Goal: Transaction & Acquisition: Purchase product/service

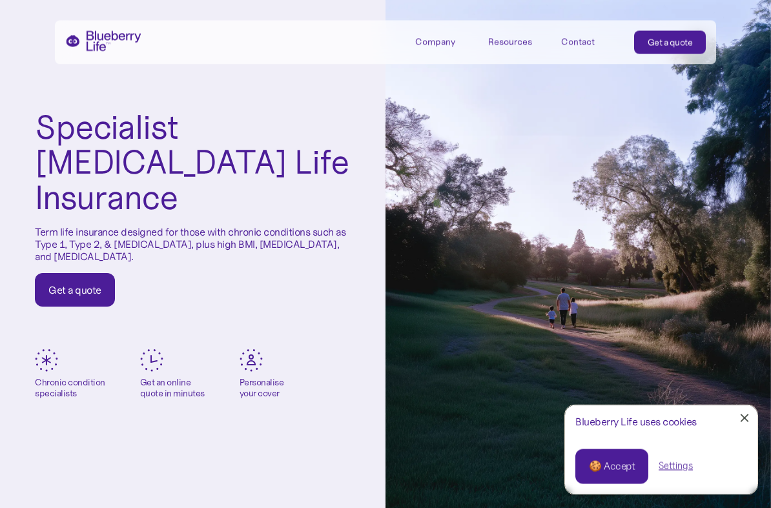
scroll to position [41, 0]
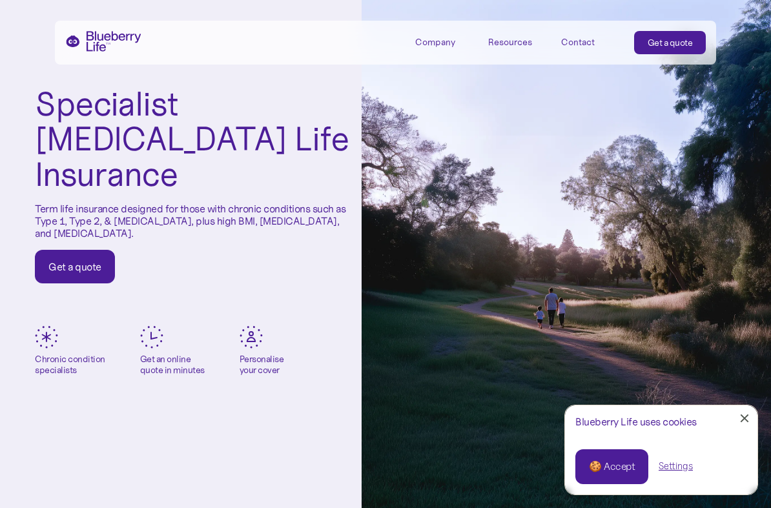
click at [53, 260] on div "Get a quote" at bounding box center [74, 266] width 53 height 13
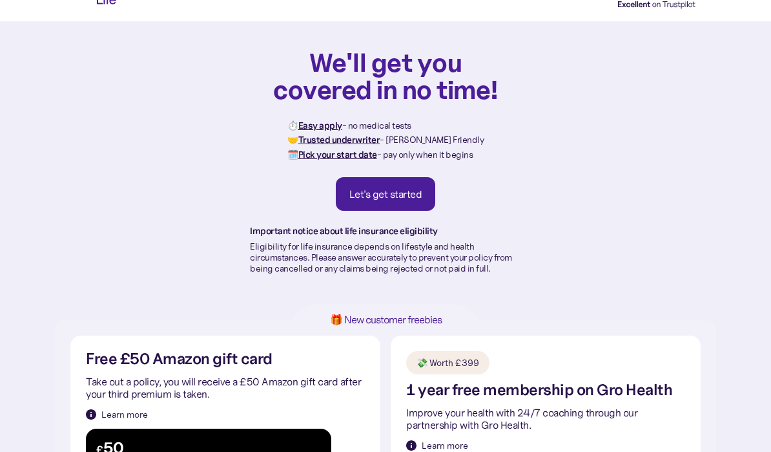
scroll to position [29, 0]
click at [386, 188] on div "Let's get started" at bounding box center [386, 193] width 73 height 13
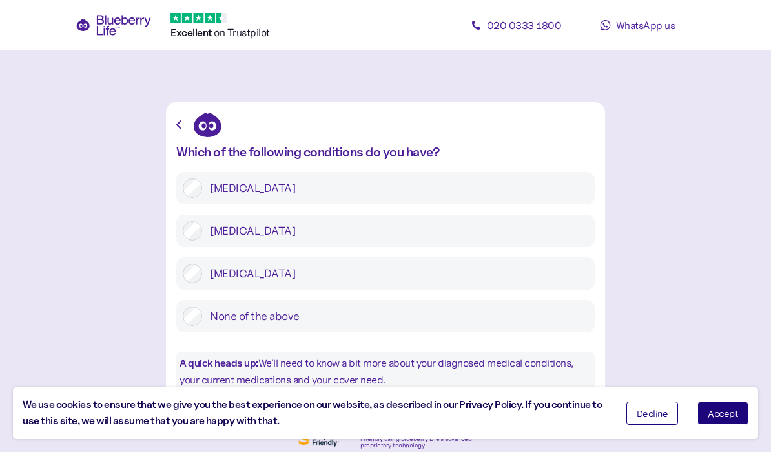
click at [202, 233] on label "Type 2 diabetes" at bounding box center [395, 230] width 386 height 19
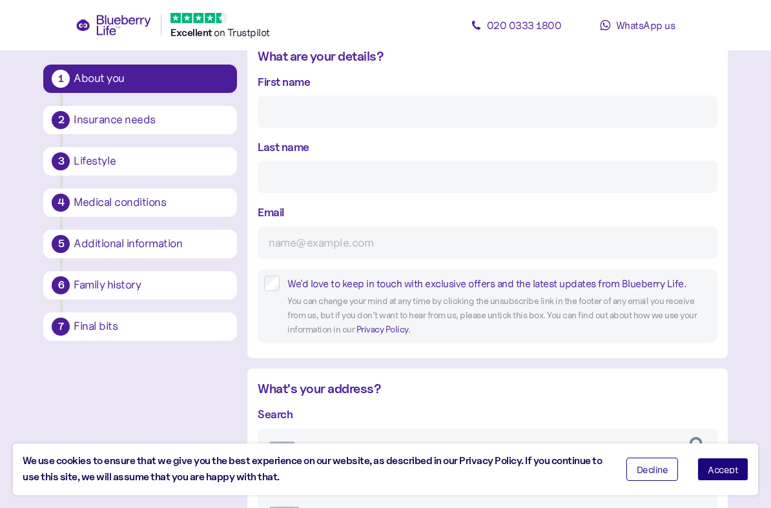
scroll to position [203, 0]
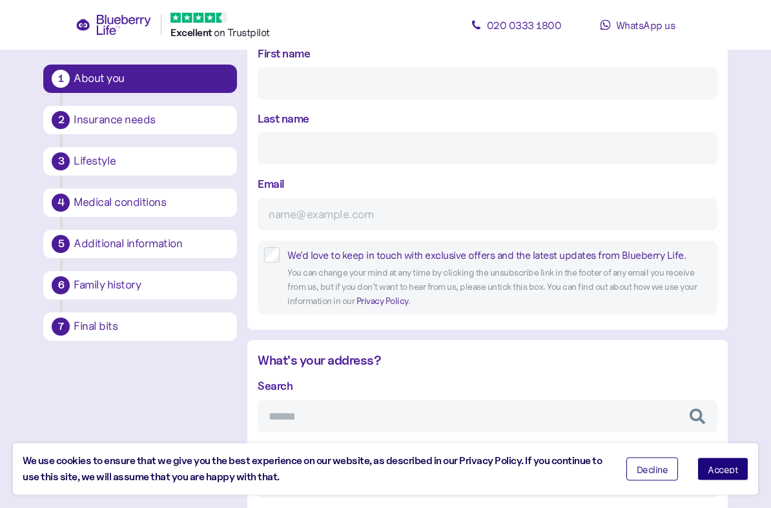
click at [682, 258] on div "We'd love to keep in touch with exclusive offers and the latest updates from Bl…" at bounding box center [499, 256] width 423 height 16
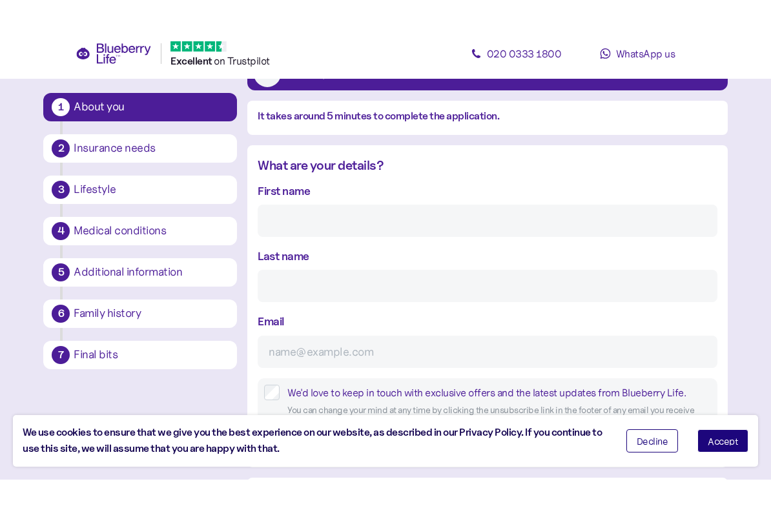
scroll to position [5, 0]
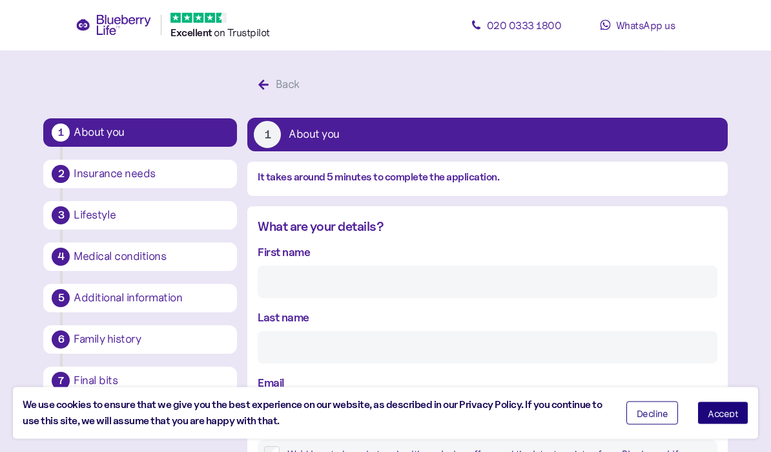
click at [383, 277] on input "First name" at bounding box center [487, 282] width 459 height 32
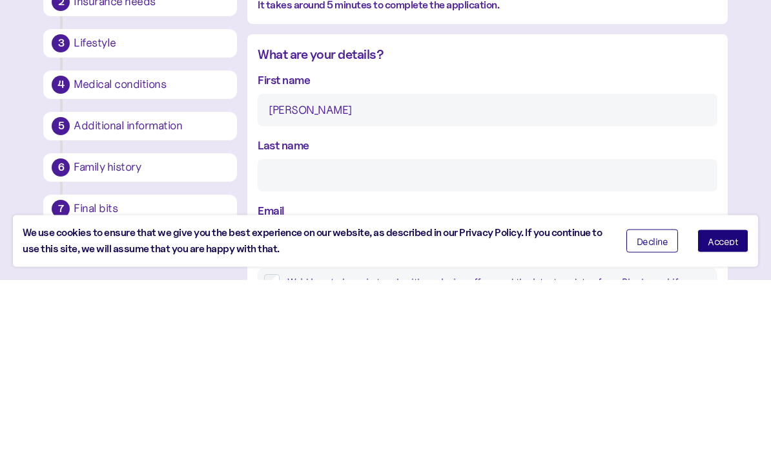
type input "Alan"
click at [327, 331] on input "Last name" at bounding box center [487, 347] width 459 height 32
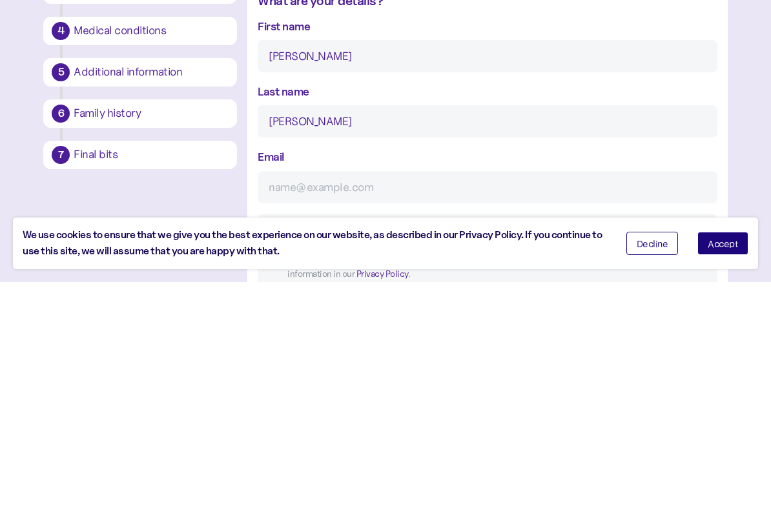
type input "Dowey"
click at [352, 397] on input "Email" at bounding box center [487, 413] width 459 height 32
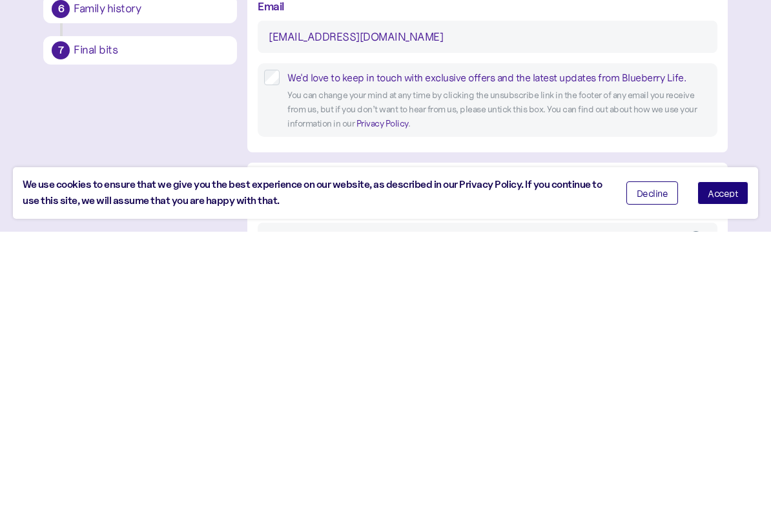
scroll to position [381, 0]
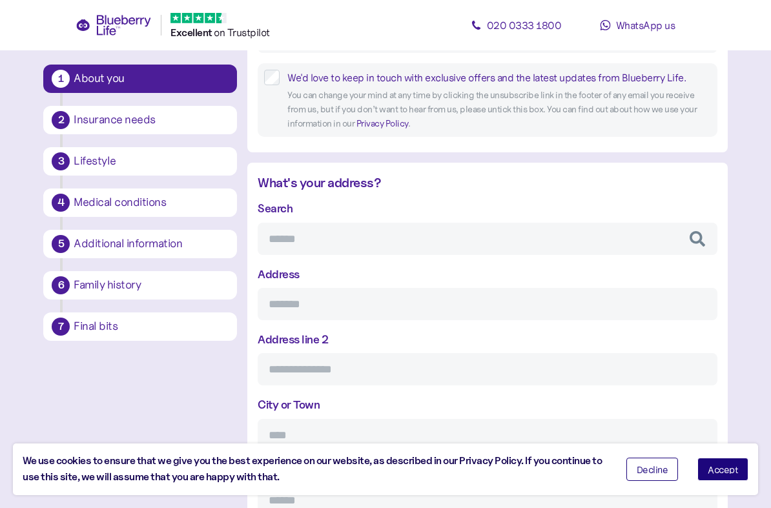
type input "alanmark@hotmail.co.uk"
click at [320, 242] on input "Search" at bounding box center [487, 239] width 459 height 32
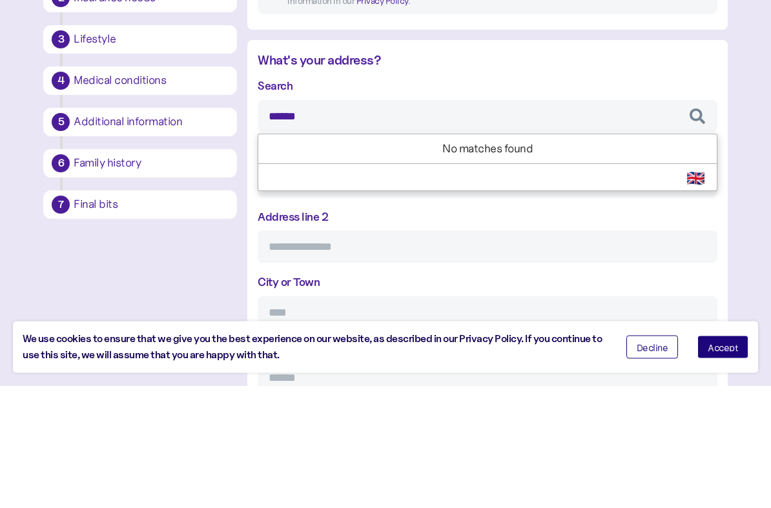
type input "*******"
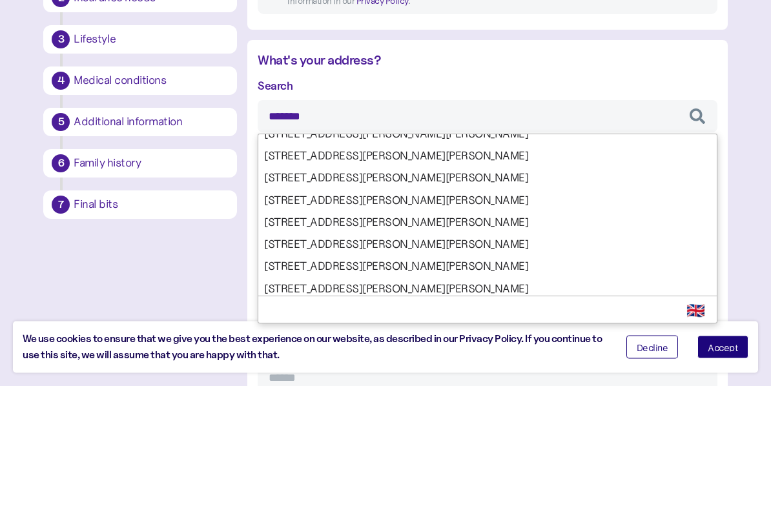
scroll to position [346, 0]
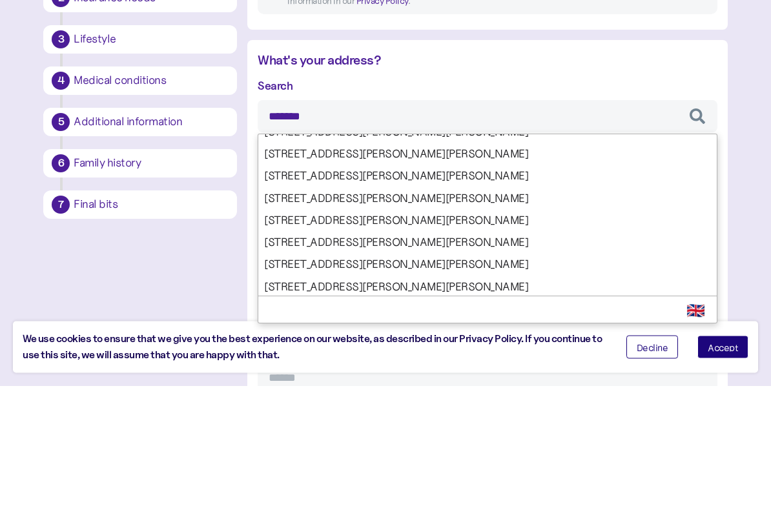
click at [382, 224] on div "Search ******* 1 Sandalwood Road, Burton-on-Trent, DE15 2 Sandalwood Road, Burt…" at bounding box center [487, 391] width 459 height 383
type input "**********"
type input "********"
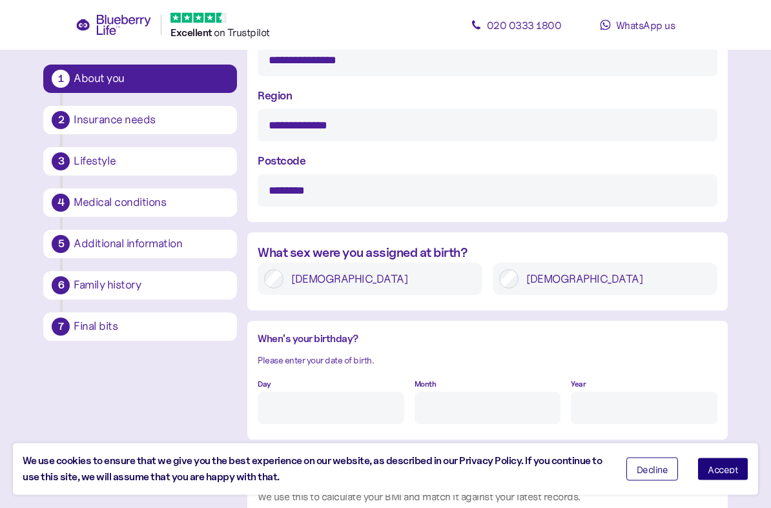
scroll to position [762, 0]
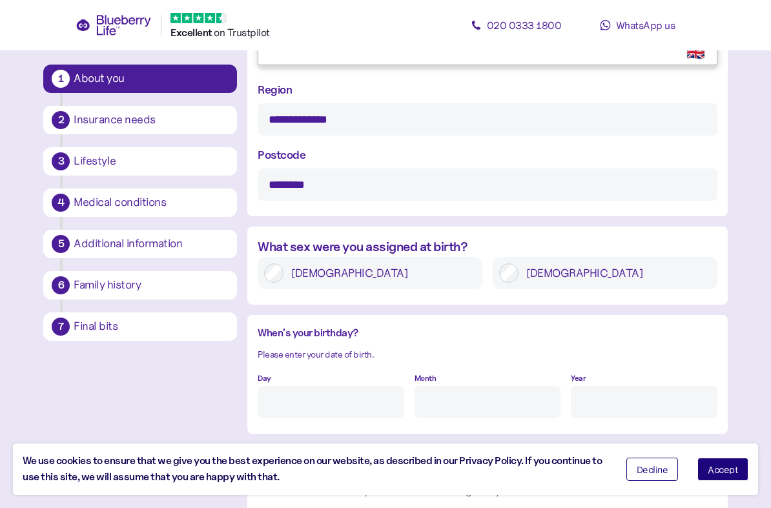
type input "*******"
click at [529, 272] on label "Male" at bounding box center [615, 273] width 193 height 19
click at [326, 403] on input "Day" at bounding box center [331, 402] width 146 height 32
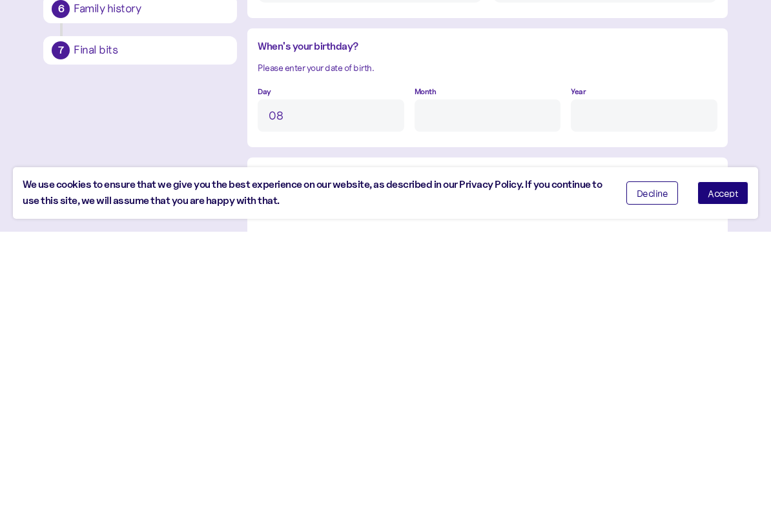
click at [492, 376] on input "Month" at bounding box center [488, 392] width 146 height 32
type input "8"
type input "10"
click at [611, 376] on input "Year" at bounding box center [644, 392] width 146 height 32
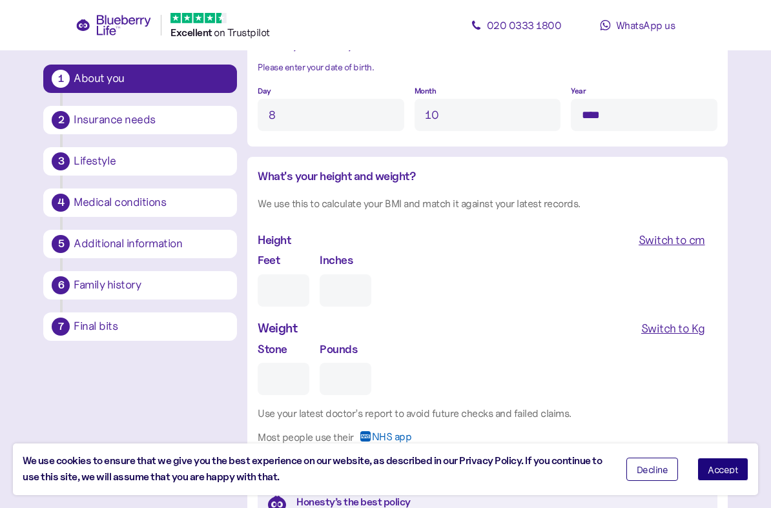
type input "****"
click at [289, 298] on input "Feet" at bounding box center [284, 291] width 52 height 32
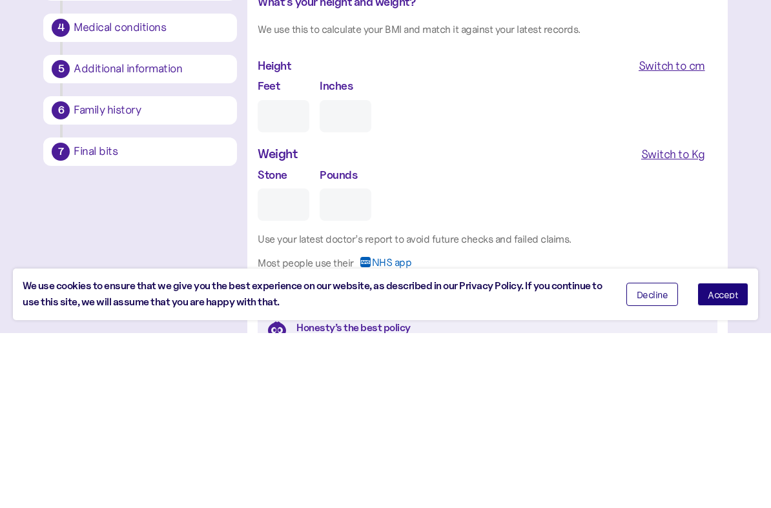
type input "5"
type input "0"
type input "5"
click at [368, 275] on input "0" at bounding box center [346, 291] width 52 height 32
click at [288, 364] on input "Stone" at bounding box center [284, 380] width 52 height 32
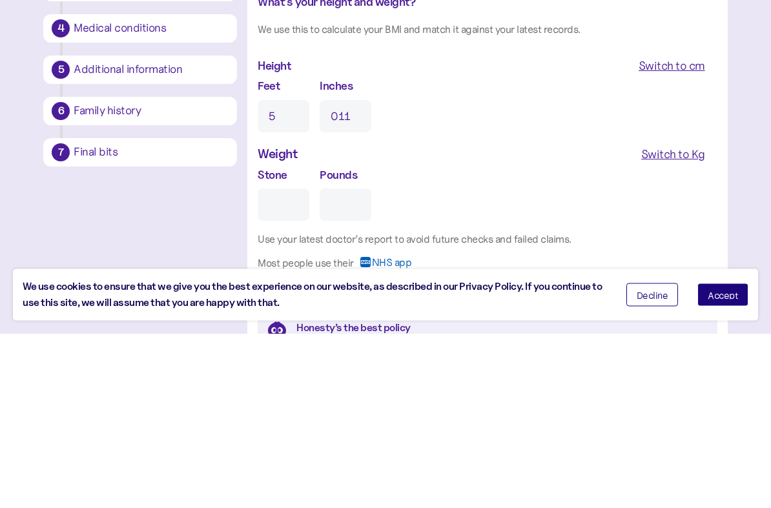
type input "11"
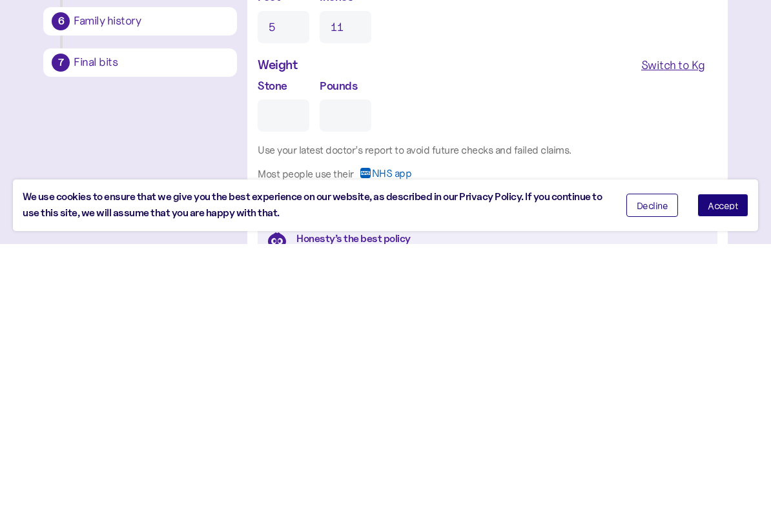
type input "1"
type input "0"
type input "1"
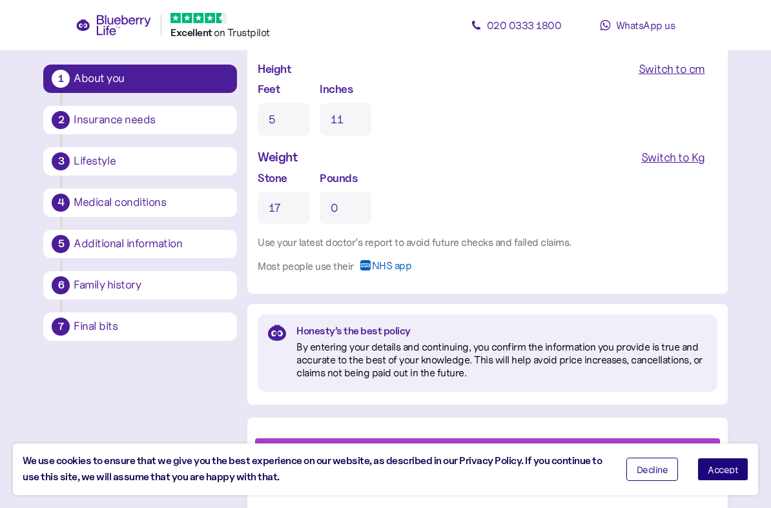
type input "17"
click at [656, 451] on span "Decline" at bounding box center [653, 469] width 32 height 9
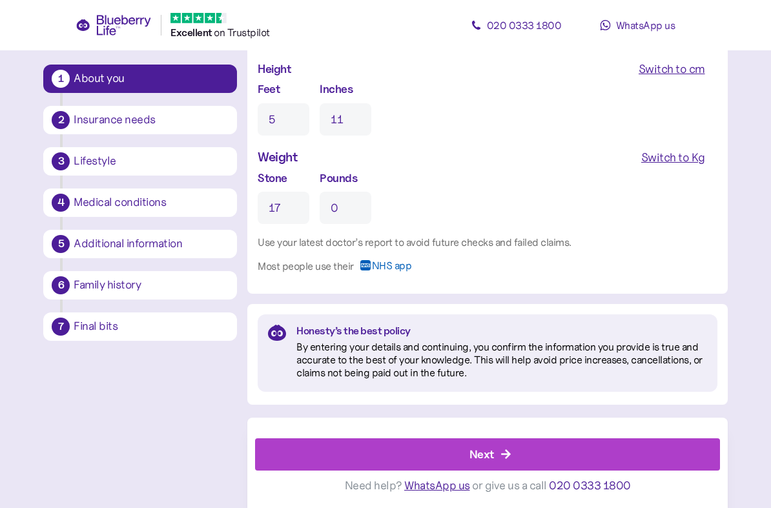
click at [495, 450] on div "Next" at bounding box center [490, 454] width 435 height 31
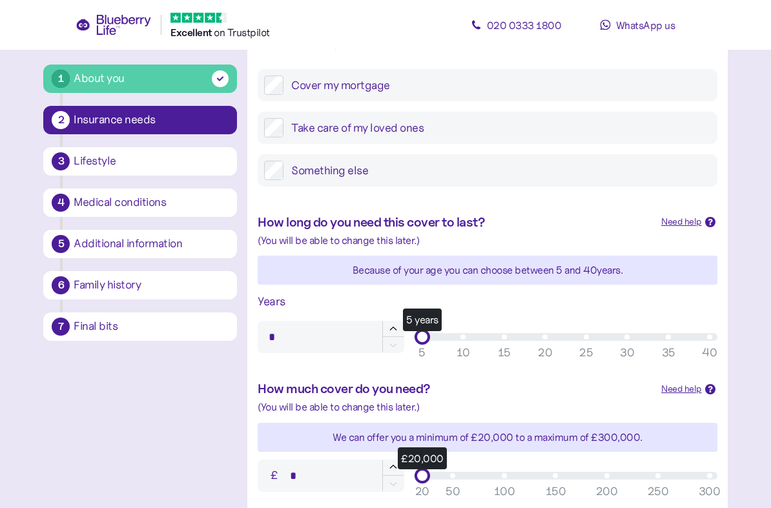
scroll to position [236, 0]
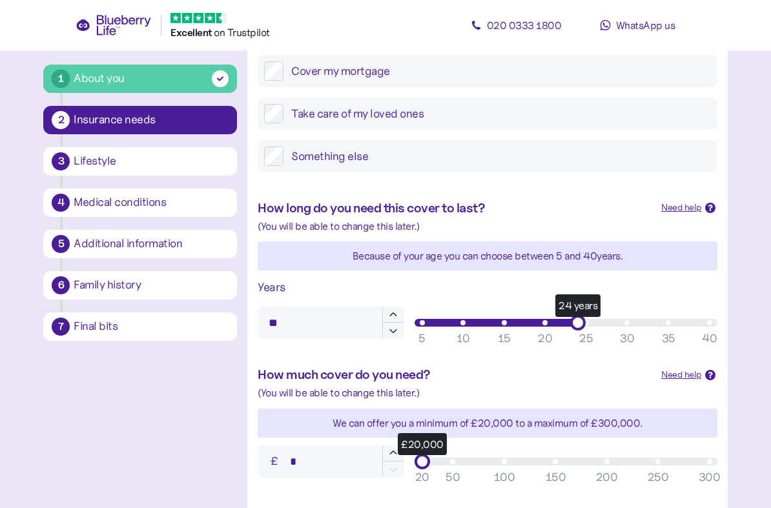
type input "**"
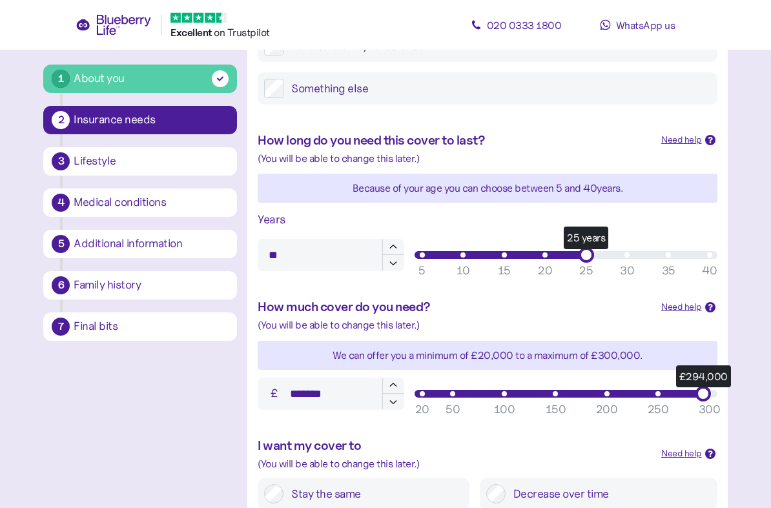
scroll to position [304, 0]
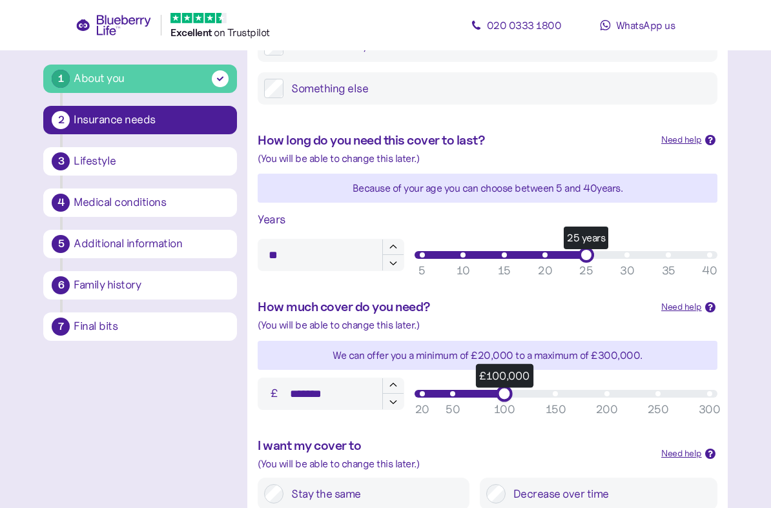
type input "*******"
type input "**"
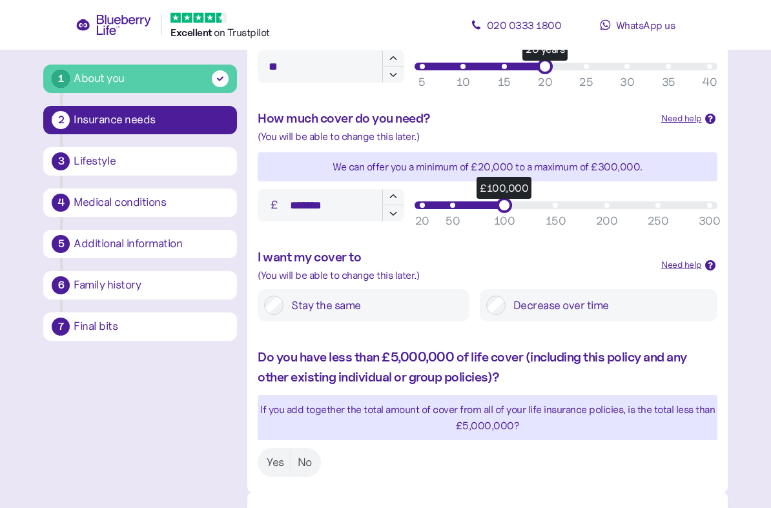
scroll to position [493, 0]
click at [306, 451] on label "No" at bounding box center [304, 463] width 27 height 24
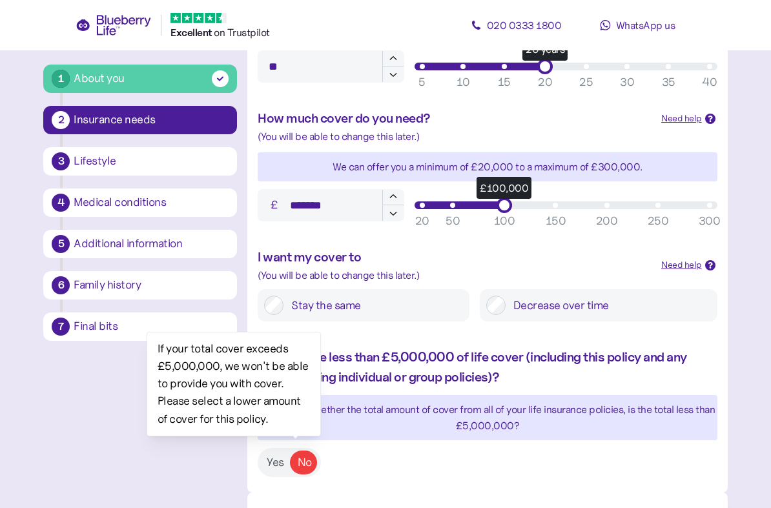
click at [271, 451] on label "Yes" at bounding box center [275, 463] width 30 height 24
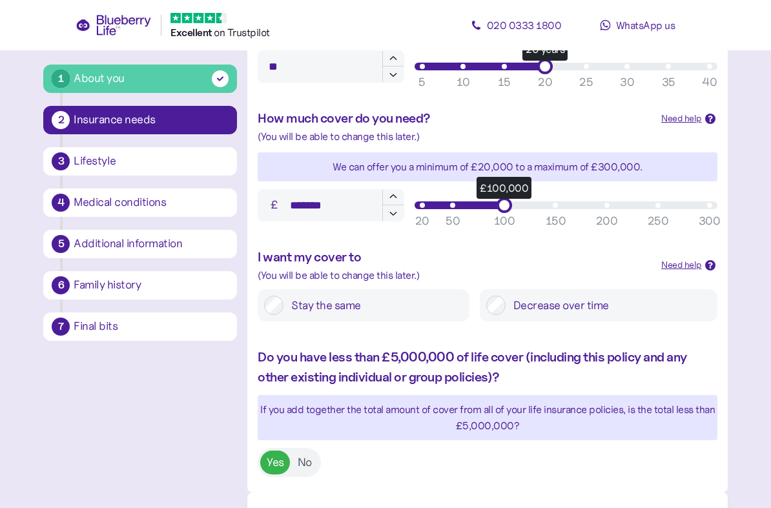
type input "*******"
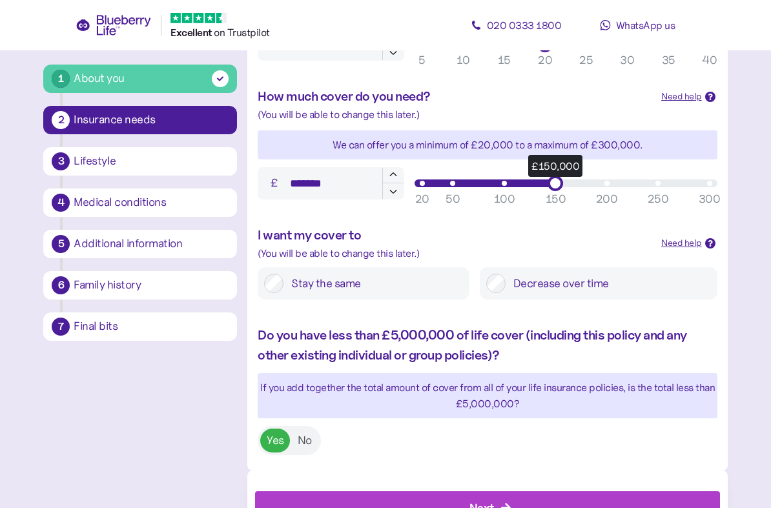
scroll to position [563, 0]
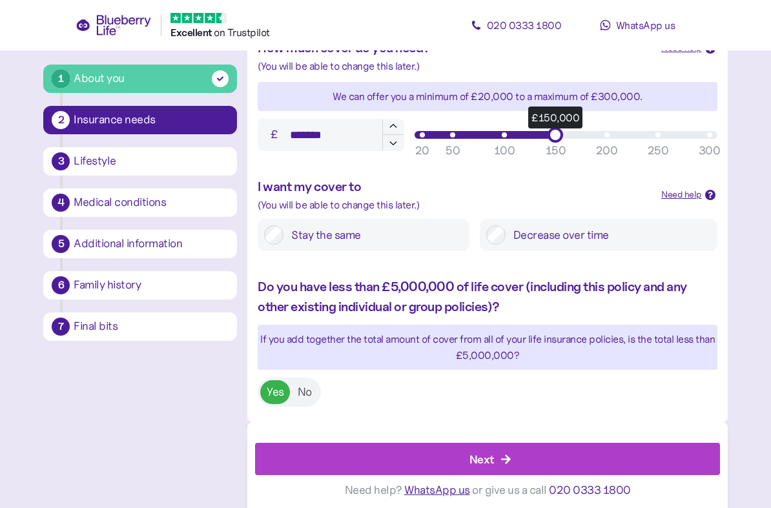
click at [479, 451] on div "Next" at bounding box center [482, 459] width 25 height 17
click at [492, 451] on div "Next" at bounding box center [482, 459] width 25 height 17
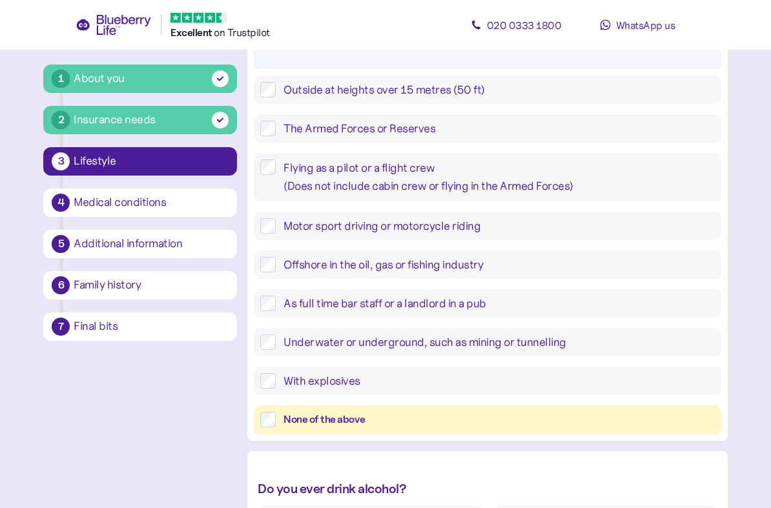
scroll to position [224, 0]
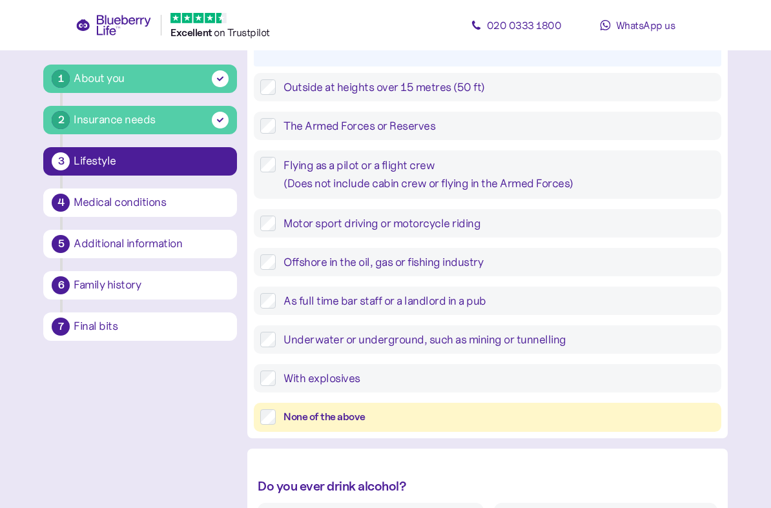
click at [266, 429] on div "None of the above" at bounding box center [487, 417] width 467 height 29
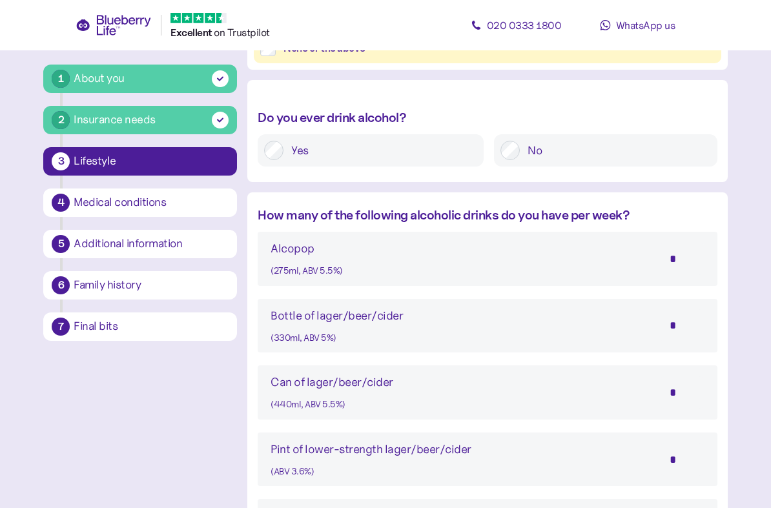
scroll to position [597, 0]
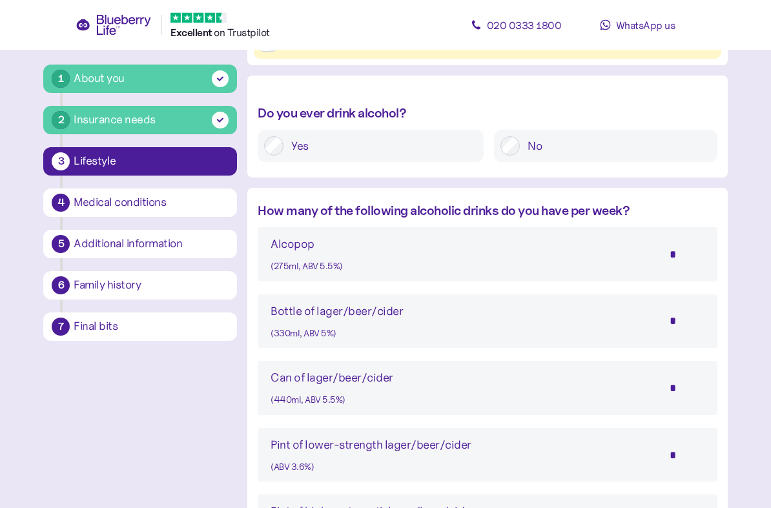
click at [671, 387] on input "*" at bounding box center [682, 389] width 45 height 32
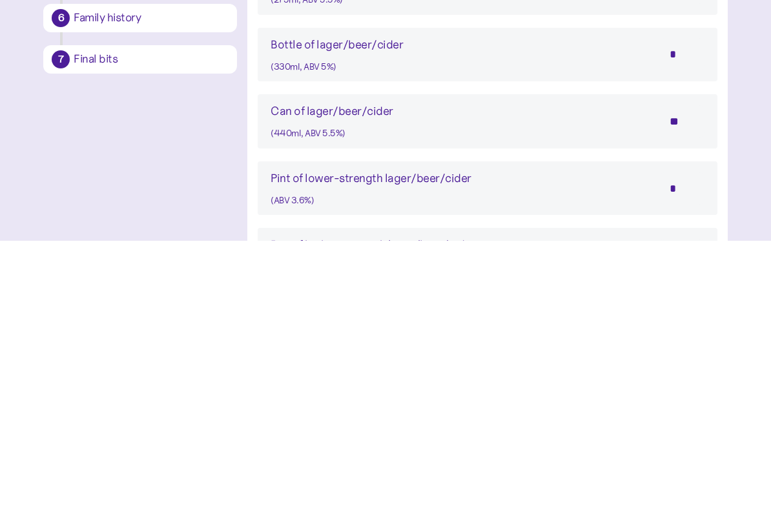
type input "*"
click at [697, 373] on input "*" at bounding box center [682, 389] width 45 height 32
click at [696, 373] on input "*" at bounding box center [682, 389] width 45 height 32
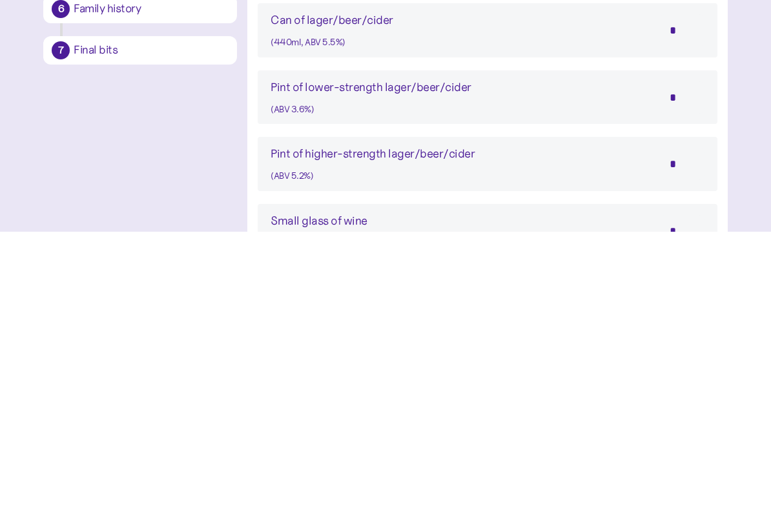
scroll to position [680, 0]
type input "*"
click at [691, 357] on input "*" at bounding box center [682, 373] width 45 height 32
click at [688, 424] on input "*" at bounding box center [682, 440] width 45 height 32
type input "*"
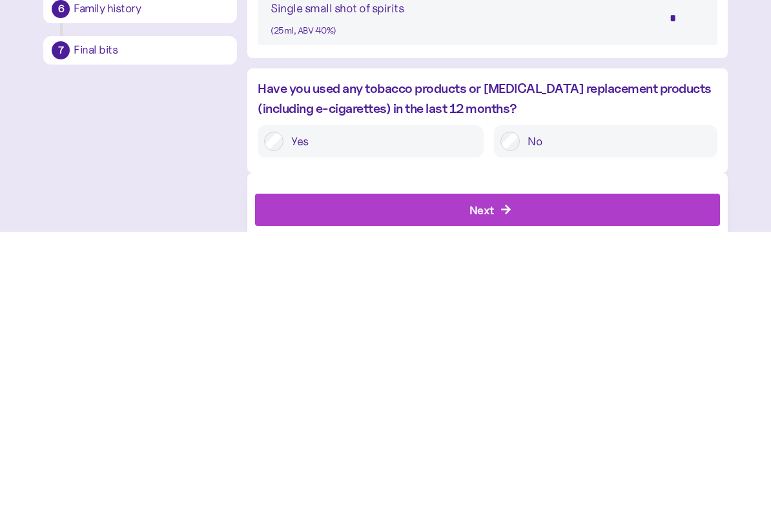
scroll to position [1095, 0]
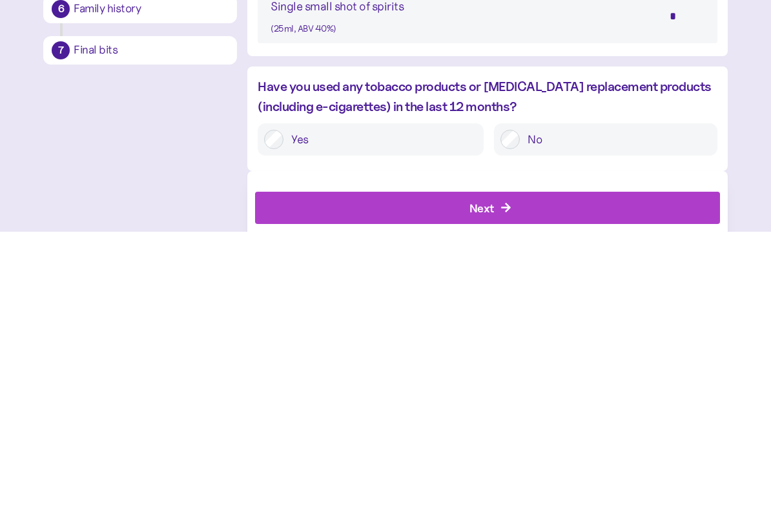
type input "*"
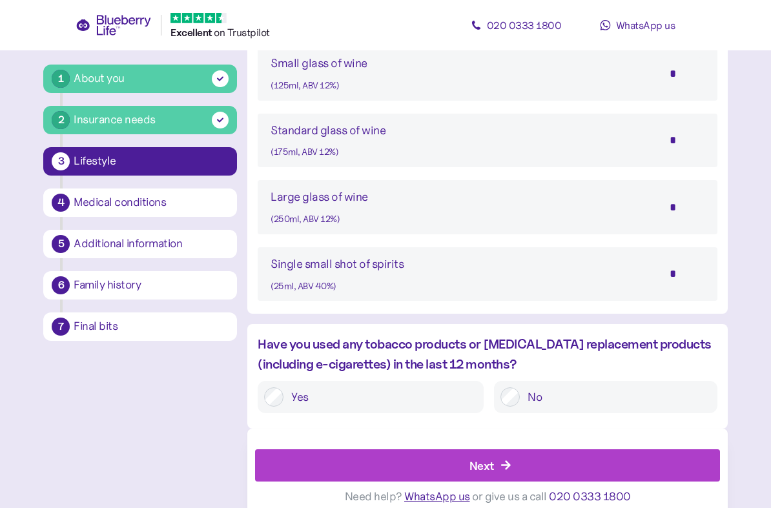
click at [494, 451] on div "Next" at bounding box center [490, 465] width 435 height 31
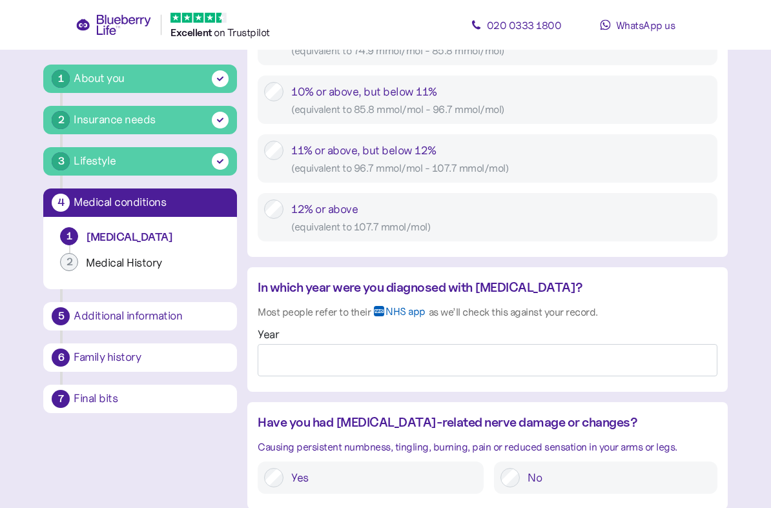
scroll to position [875, 0]
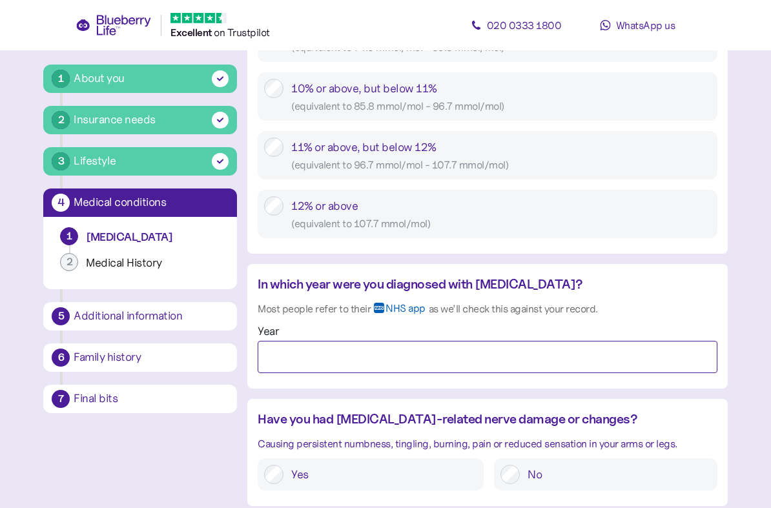
click at [304, 348] on input "Year" at bounding box center [487, 357] width 459 height 32
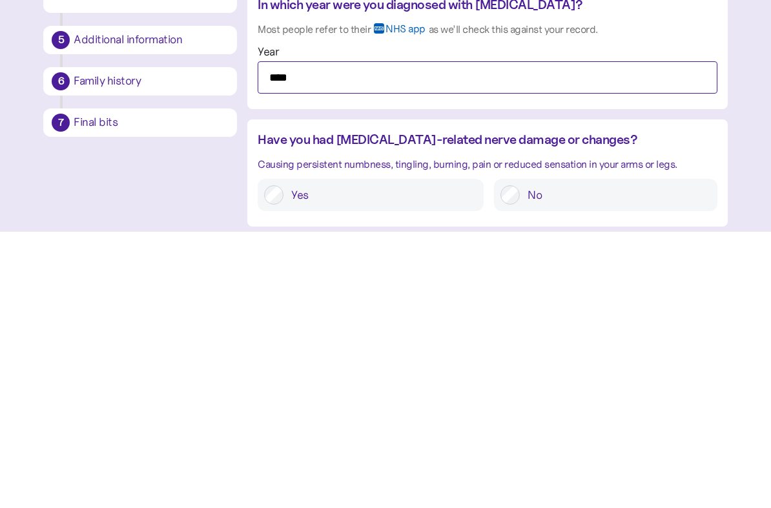
scroll to position [890, 0]
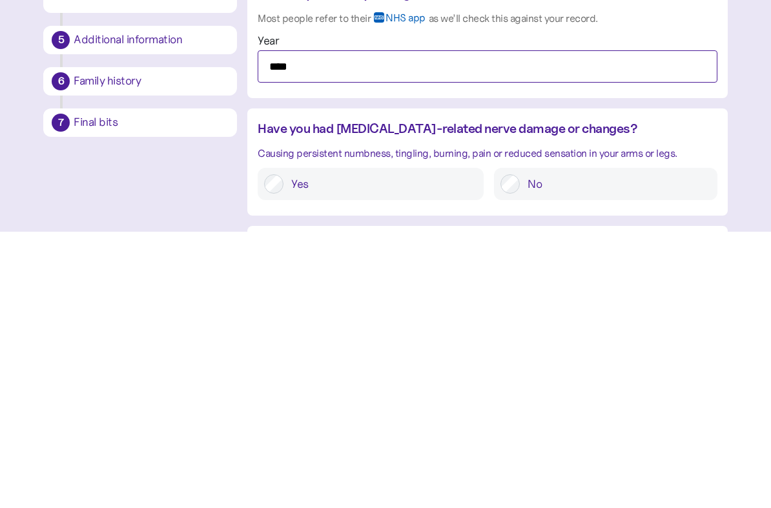
type input "****"
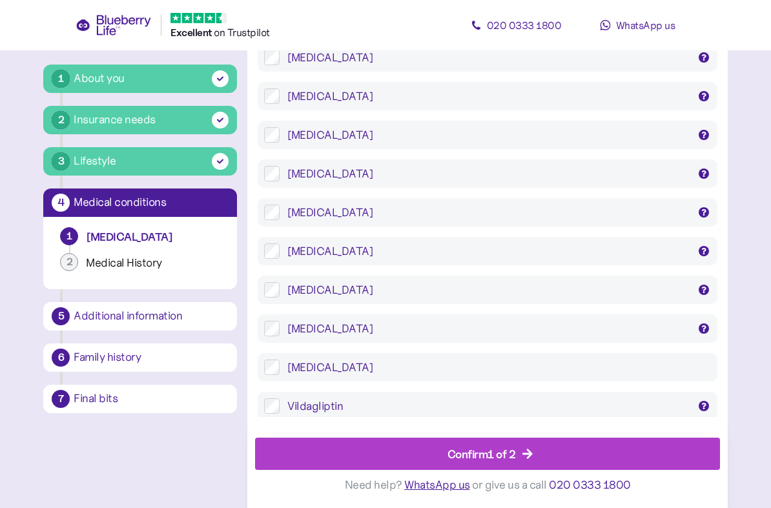
scroll to position [2578, 0]
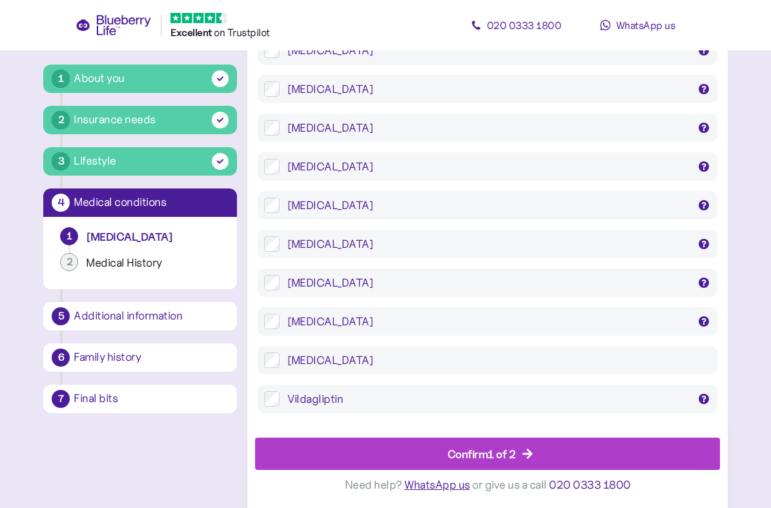
click at [503, 451] on div "Confirm 1 of 2" at bounding box center [482, 453] width 68 height 17
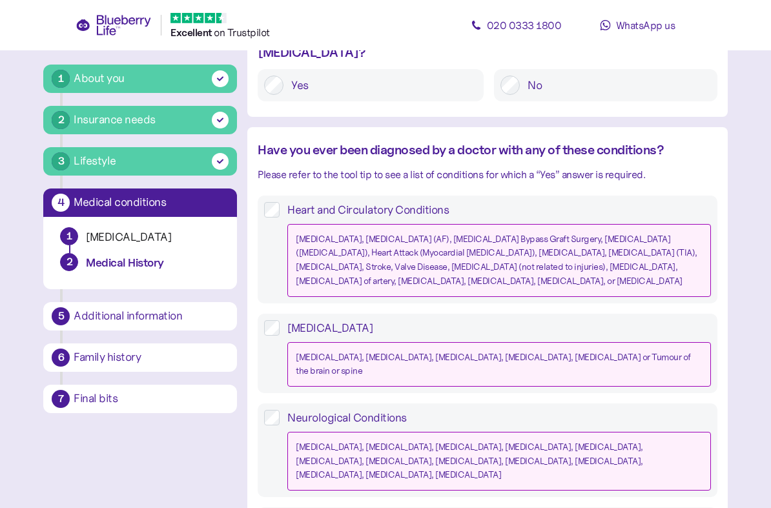
scroll to position [275, 0]
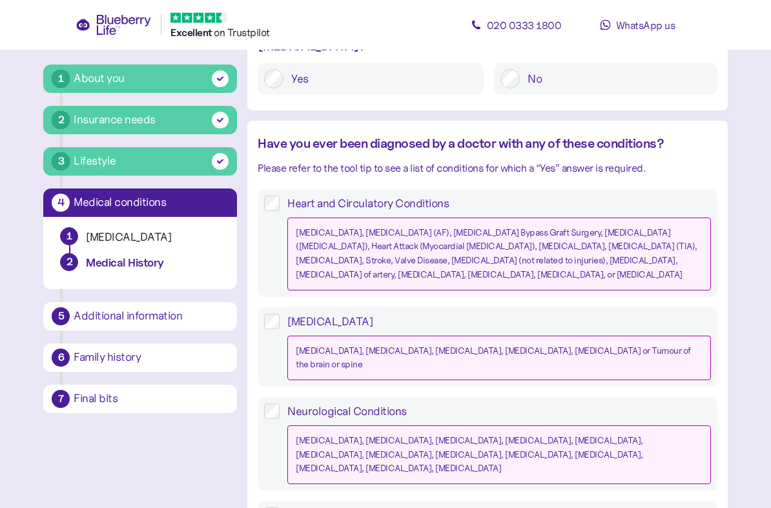
click at [283, 196] on label "Heart and Circulatory Conditions Angina, Atrial Fibrillation (AF), Coronary Art…" at bounding box center [495, 243] width 431 height 95
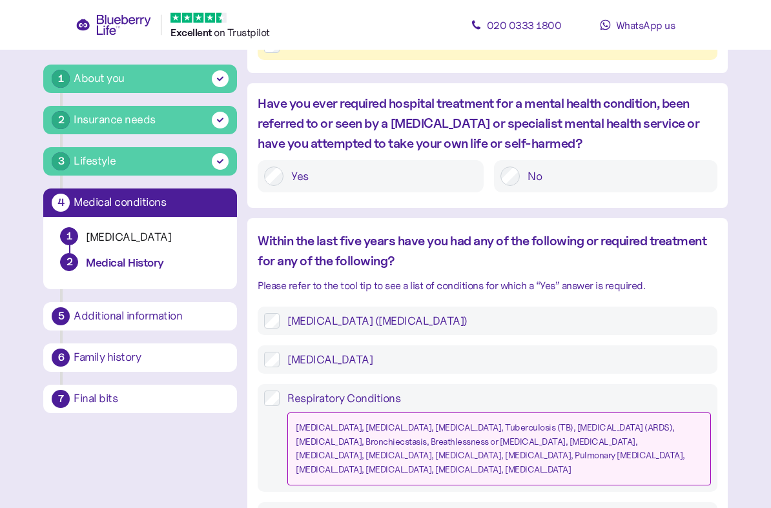
scroll to position [836, 0]
click at [295, 313] on label "Hypertension (high blood pressure)" at bounding box center [495, 321] width 431 height 16
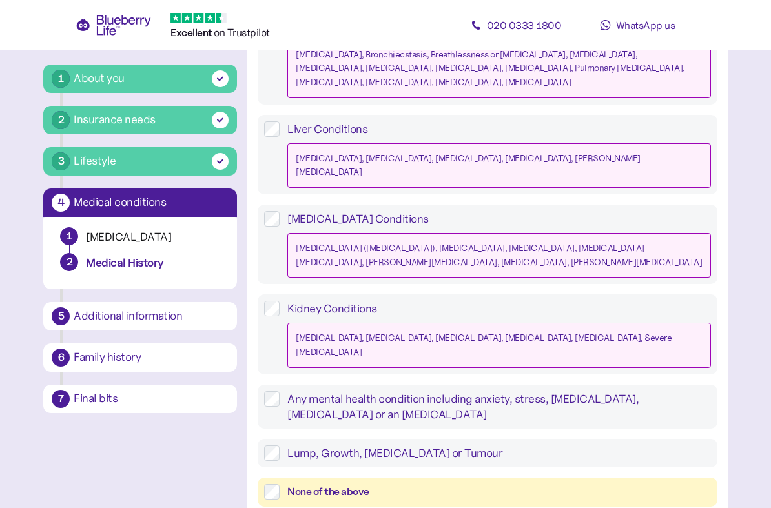
scroll to position [1234, 0]
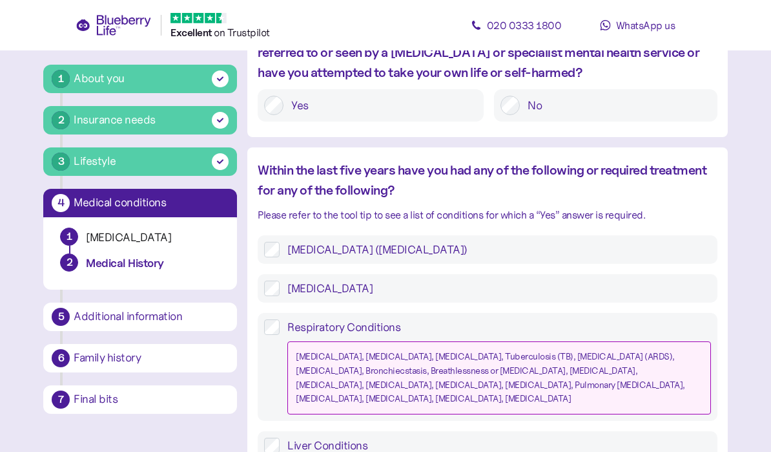
scroll to position [949, 0]
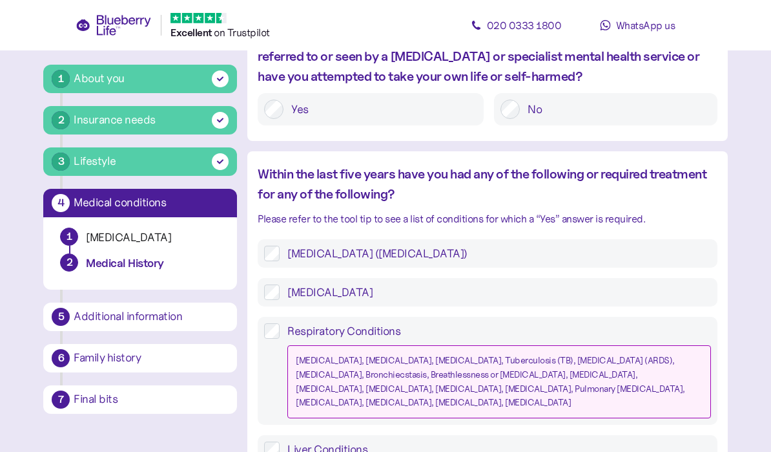
click at [662, 353] on div "Asthma, COPD, Cystic fibrosis, Tuberculosis (TB), Acute Respiratory Distress Sy…" at bounding box center [499, 381] width 406 height 56
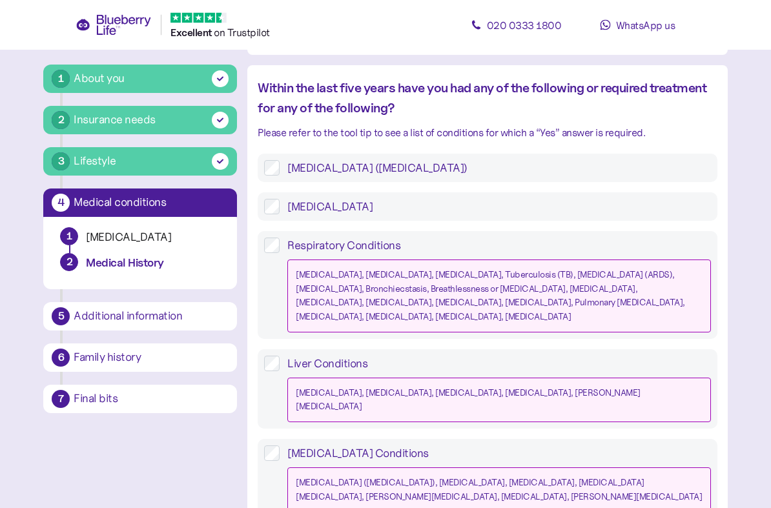
click at [664, 269] on div "Asthma, COPD, Cystic fibrosis, Tuberculosis (TB), Acute Respiratory Distress Sy…" at bounding box center [499, 297] width 406 height 56
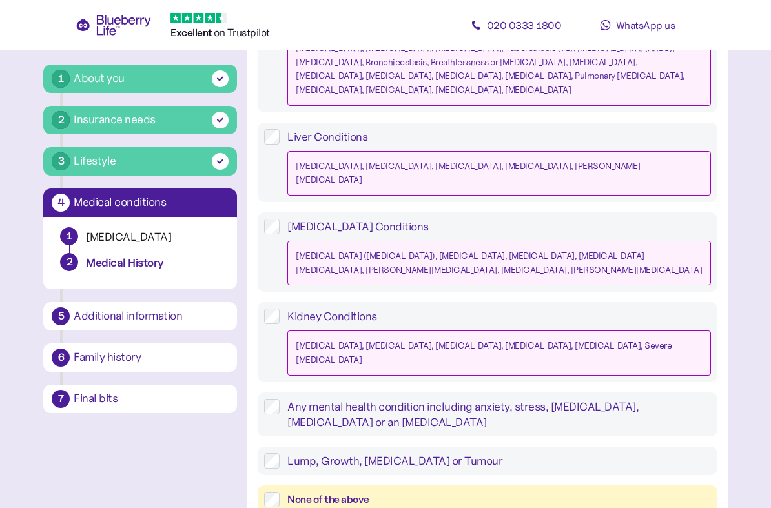
scroll to position [1234, 0]
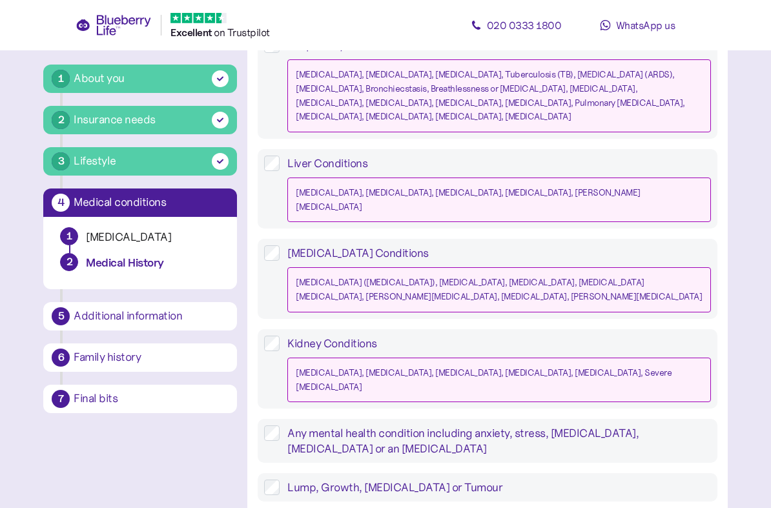
click at [636, 419] on div "Any mental health condition including anxiety, stress, depression, insomnia or …" at bounding box center [487, 441] width 459 height 44
click at [642, 426] on label "Any mental health condition including anxiety, stress, depression, insomnia or …" at bounding box center [495, 441] width 431 height 31
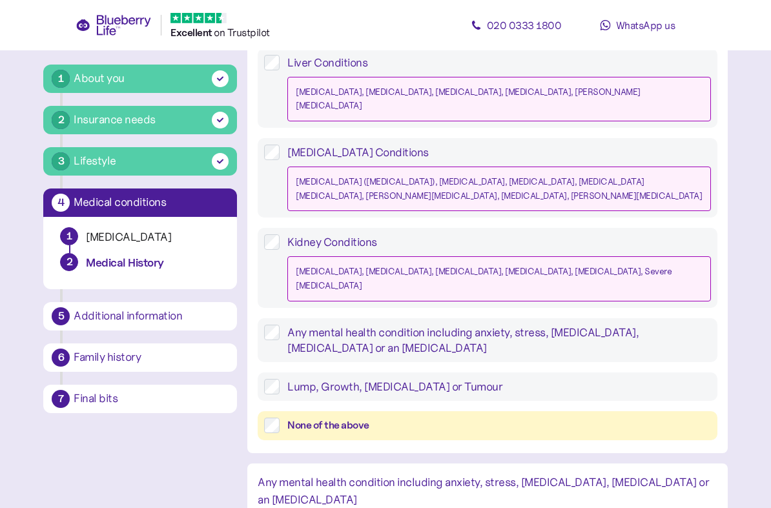
click at [659, 379] on label "Lump, Growth, Polyp or Tumour" at bounding box center [495, 387] width 431 height 16
click at [661, 325] on label "Any mental health condition including anxiety, stress, depression, insomnia or …" at bounding box center [495, 340] width 431 height 31
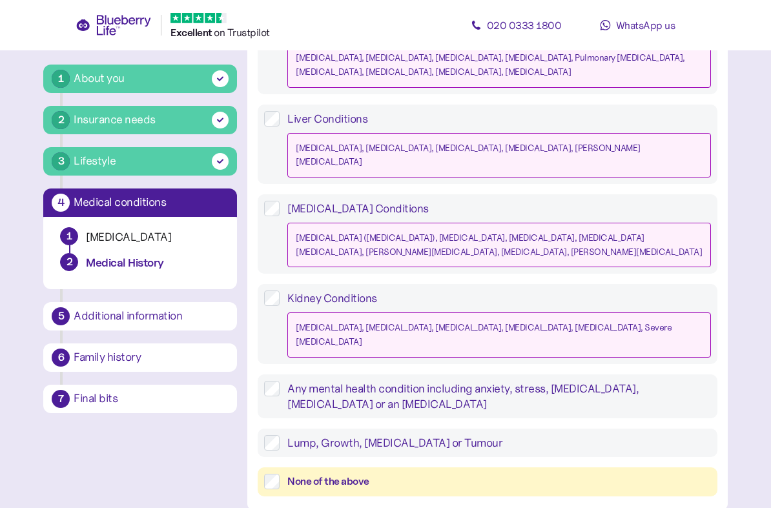
click at [645, 381] on label "Any mental health condition including anxiety, stress, depression, insomnia or …" at bounding box center [495, 396] width 431 height 31
click at [645, 435] on label "Lump, Growth, Polyp or Tumour" at bounding box center [495, 443] width 431 height 16
click at [641, 381] on label "Any mental health condition including anxiety, stress, depression, insomnia or …" at bounding box center [495, 396] width 431 height 31
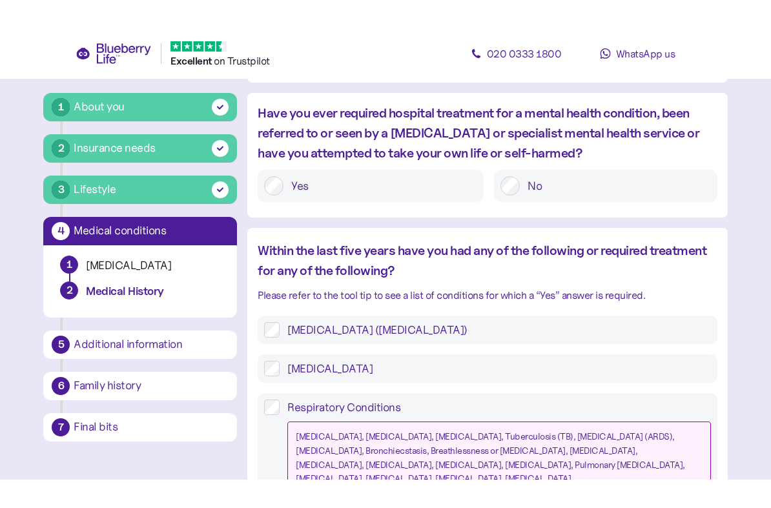
scroll to position [902, 0]
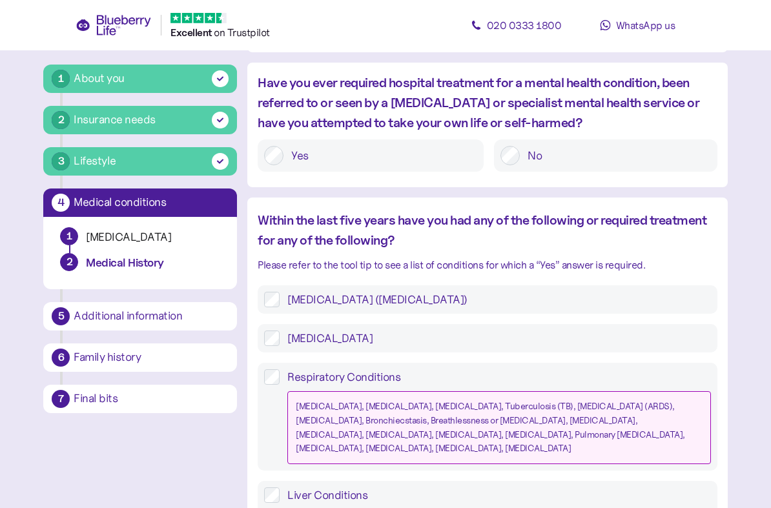
click at [656, 331] on label "High Cholesterol" at bounding box center [495, 339] width 431 height 16
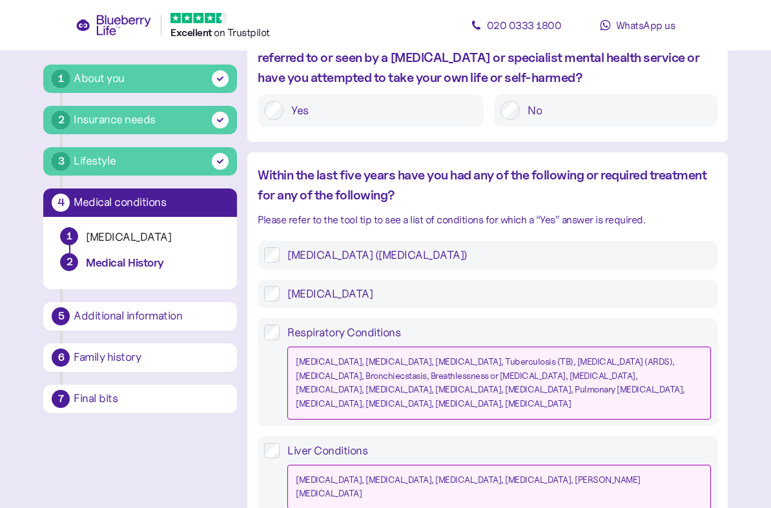
click at [676, 247] on label "Hypertension (high blood pressure)" at bounding box center [495, 255] width 431 height 16
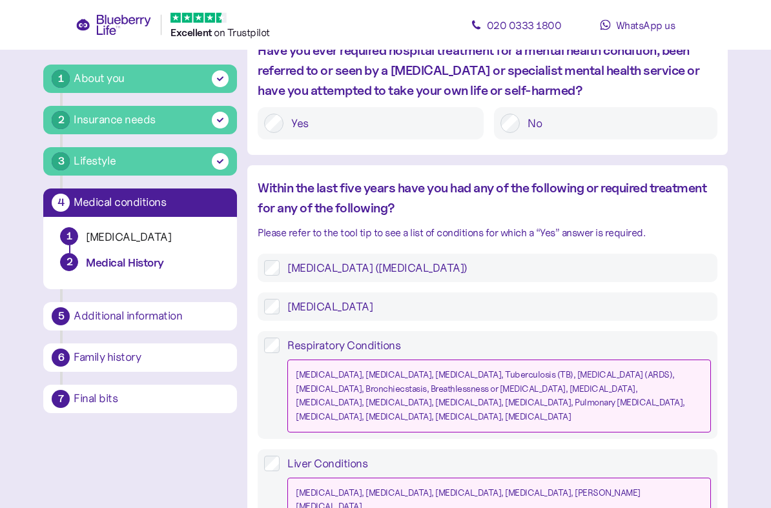
scroll to position [890, 0]
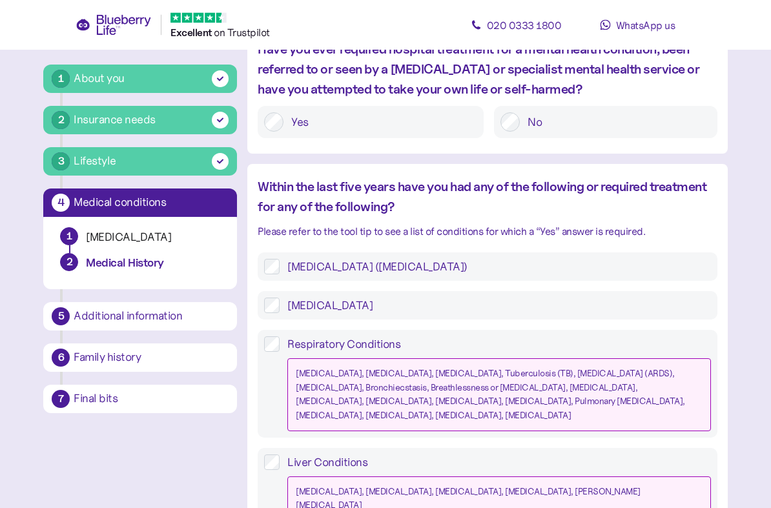
click at [474, 260] on label "Hypertension (high blood pressure)" at bounding box center [495, 268] width 431 height 16
click at [307, 298] on label "High Cholesterol" at bounding box center [495, 306] width 431 height 16
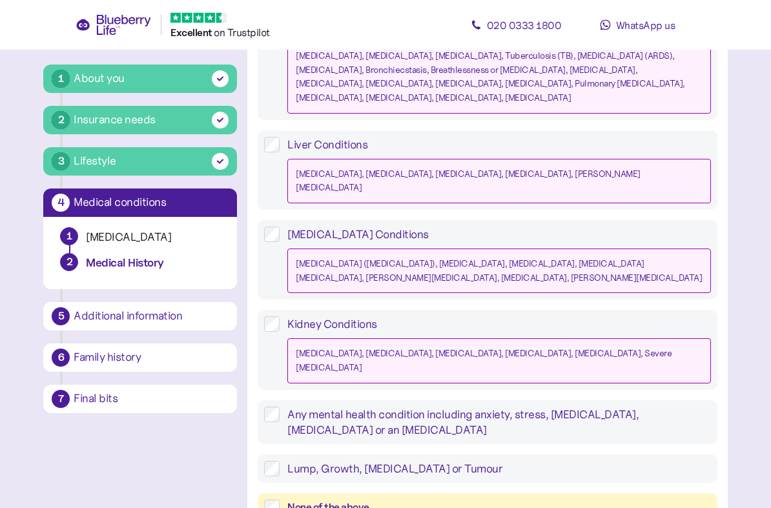
scroll to position [1208, 0]
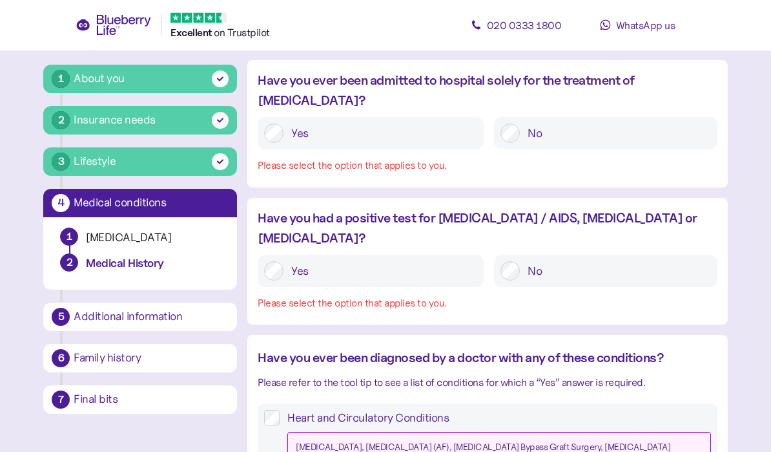
scroll to position [103, 0]
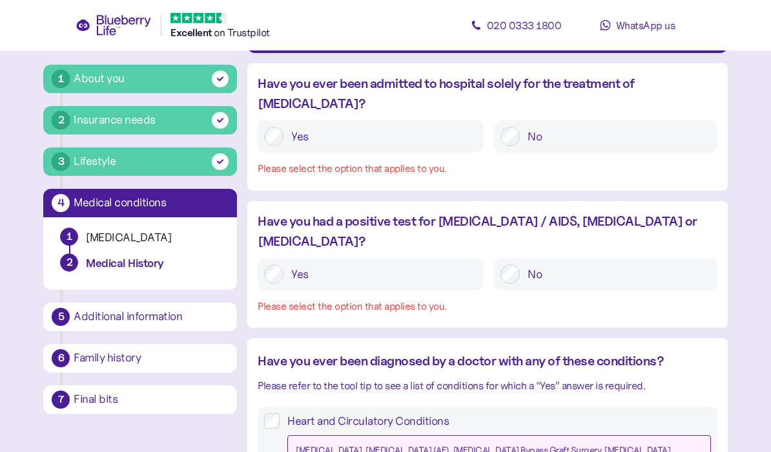
click at [554, 264] on label "No" at bounding box center [615, 273] width 191 height 19
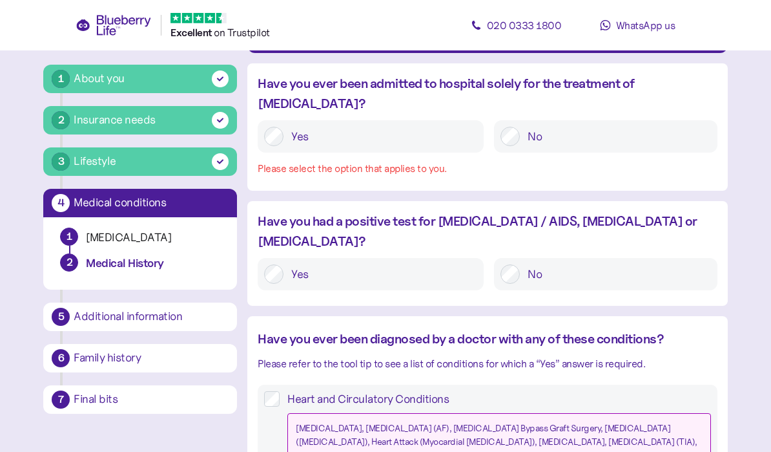
click at [618, 127] on label "No" at bounding box center [615, 136] width 191 height 19
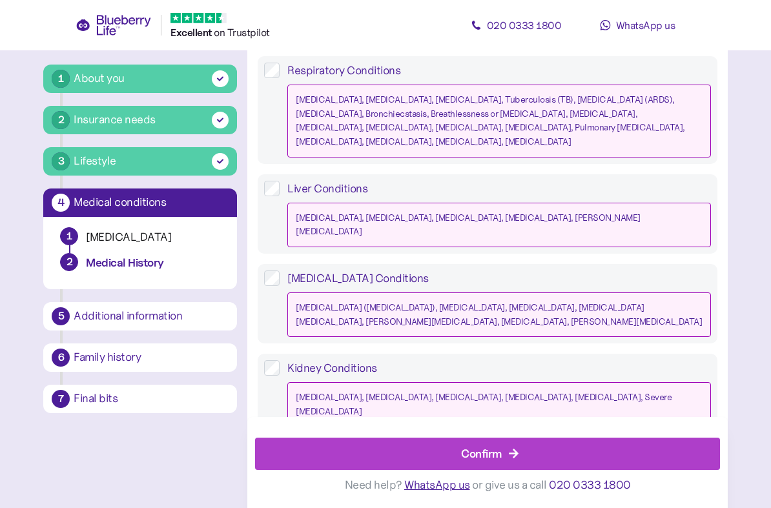
scroll to position [1234, 0]
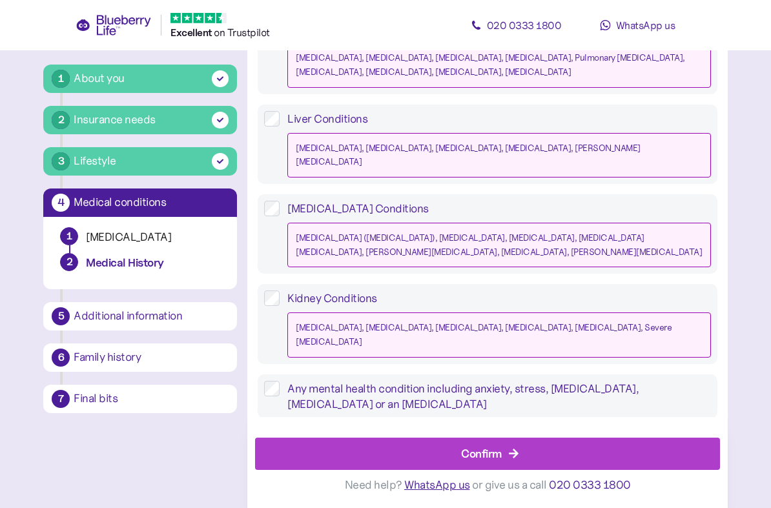
click at [583, 451] on div "Confirm" at bounding box center [490, 454] width 435 height 31
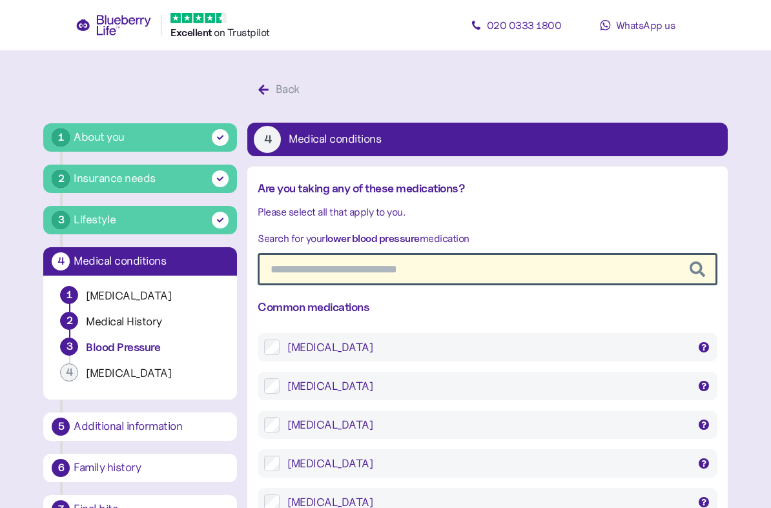
click at [666, 351] on div "Amlodipine" at bounding box center [488, 348] width 401 height 16
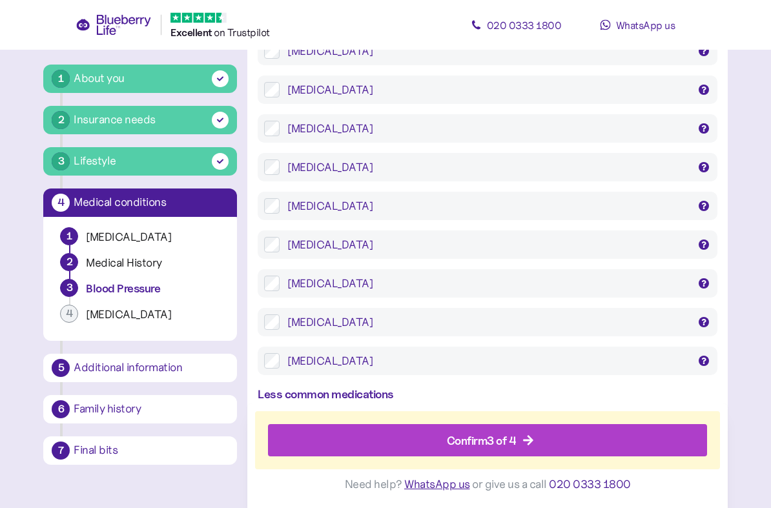
click at [555, 315] on div "Ramipril" at bounding box center [488, 323] width 401 height 16
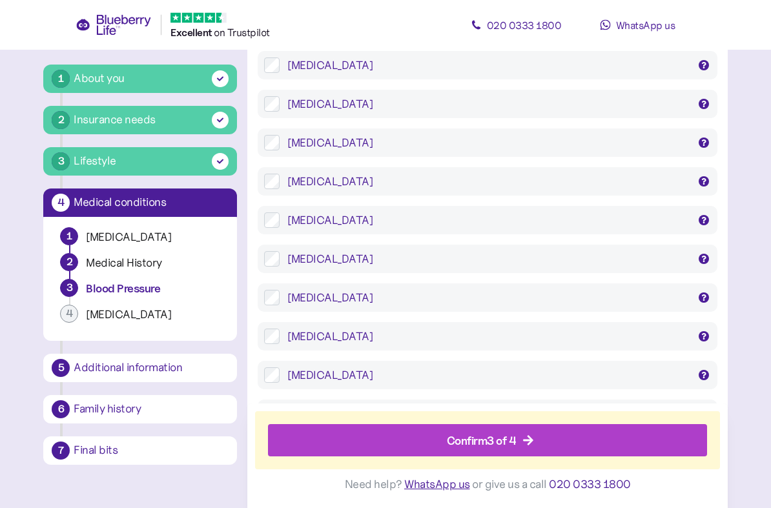
scroll to position [1286, 0]
click at [592, 440] on div "Confirm 3 of 4" at bounding box center [491, 441] width 410 height 31
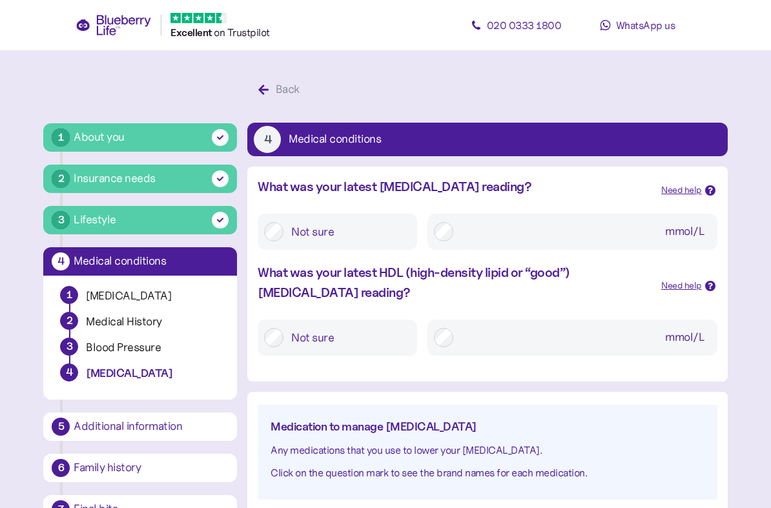
click at [364, 227] on label "Not sure" at bounding box center [347, 231] width 127 height 23
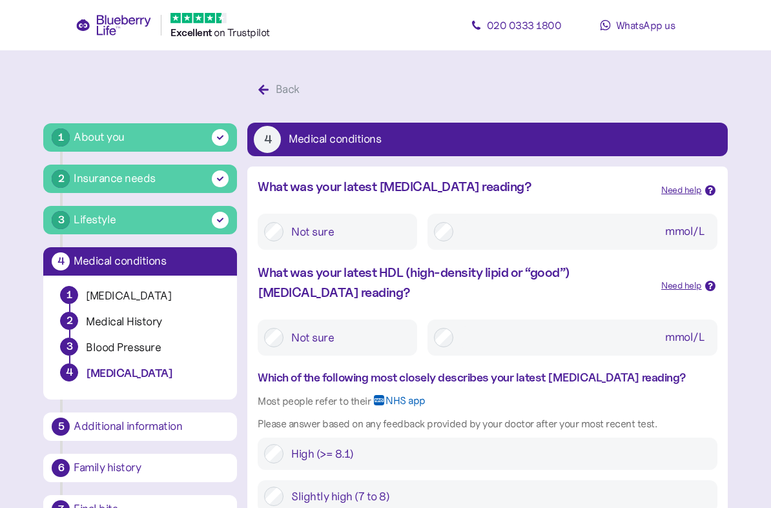
click at [379, 333] on label "Not sure" at bounding box center [347, 337] width 127 height 23
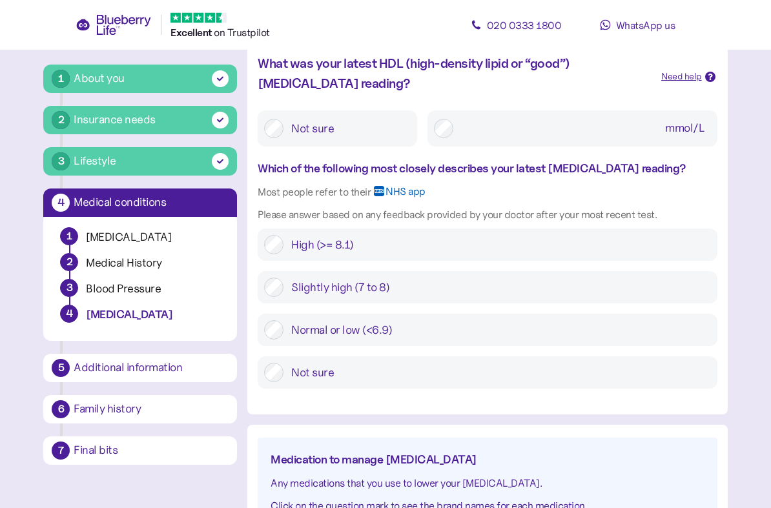
scroll to position [209, 0]
click at [638, 253] on label "High (>= 8.1)" at bounding box center [497, 244] width 427 height 19
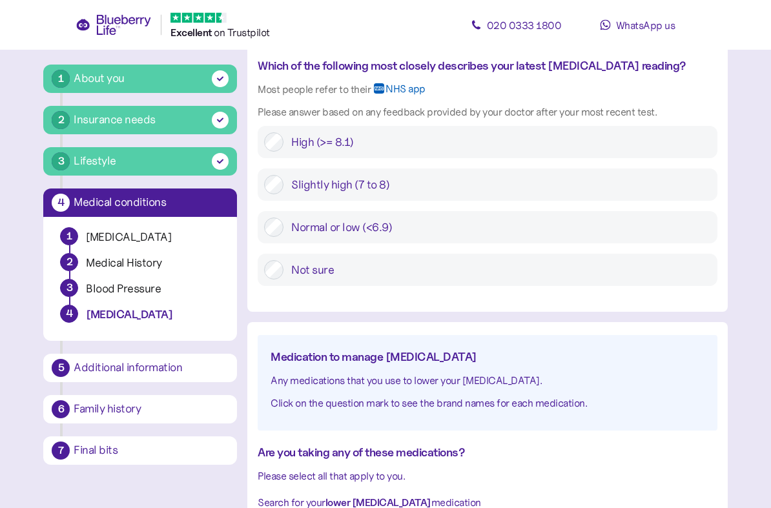
click at [636, 193] on label "Slightly high (7 to 8)" at bounding box center [497, 185] width 427 height 19
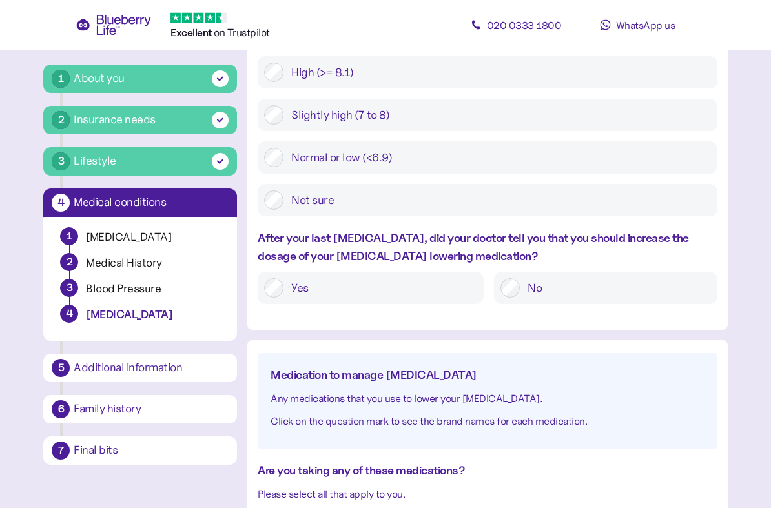
scroll to position [383, 0]
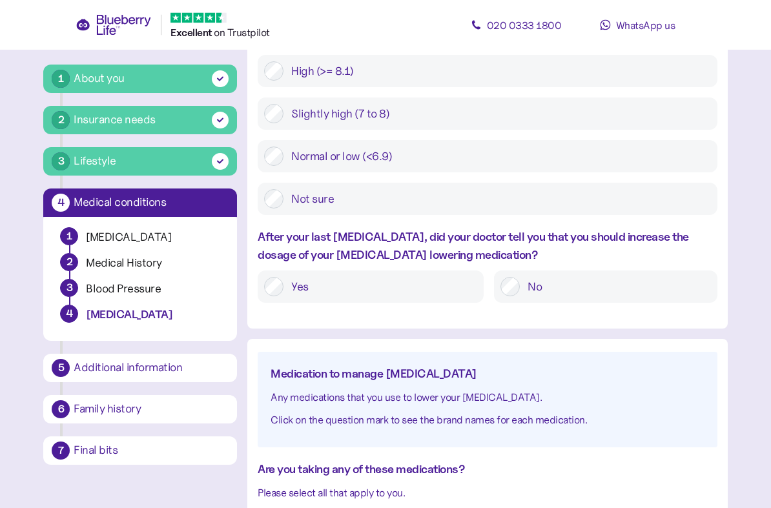
click at [588, 286] on label "No" at bounding box center [615, 287] width 191 height 19
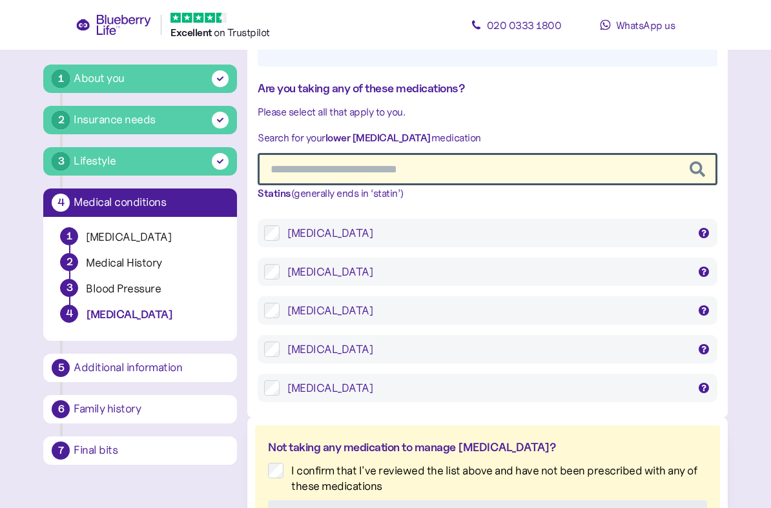
scroll to position [764, 0]
click at [700, 344] on div at bounding box center [704, 349] width 10 height 10
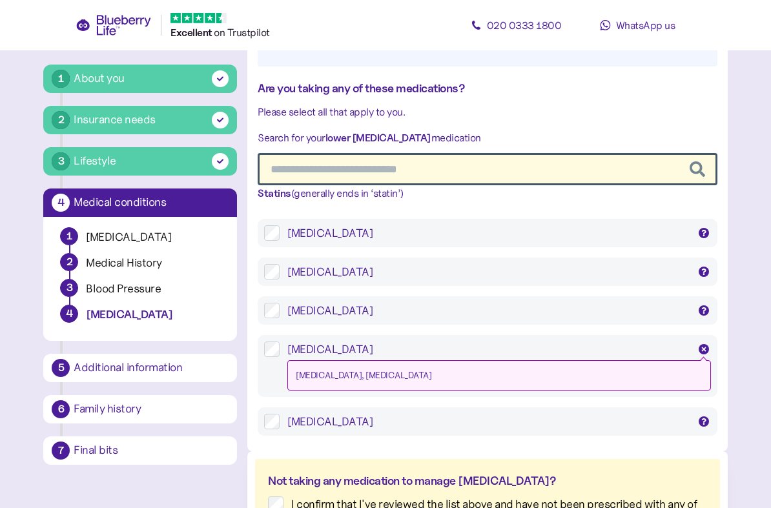
click at [282, 342] on label "Rosuvastatin Crestor, Rosuvastatin" at bounding box center [495, 366] width 431 height 49
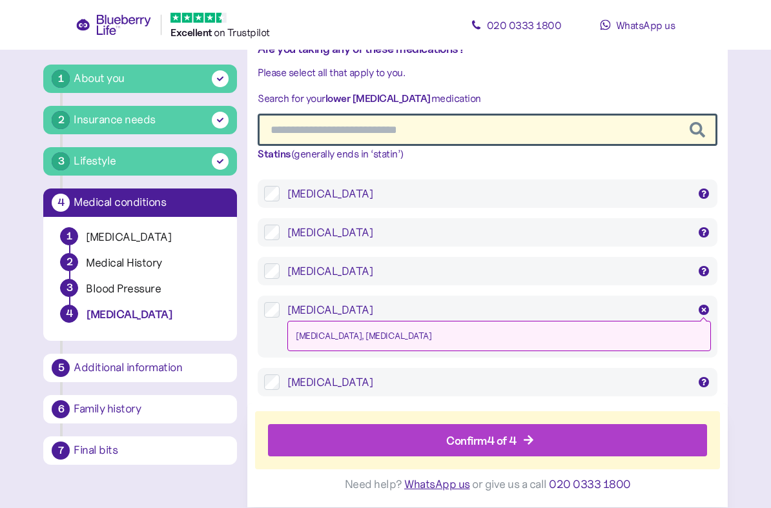
scroll to position [805, 0]
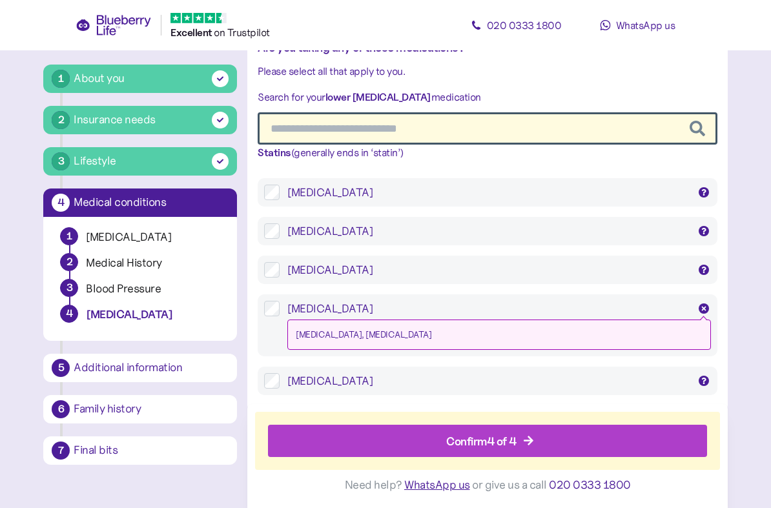
click at [614, 442] on div "Confirm 4 of 4" at bounding box center [491, 441] width 410 height 31
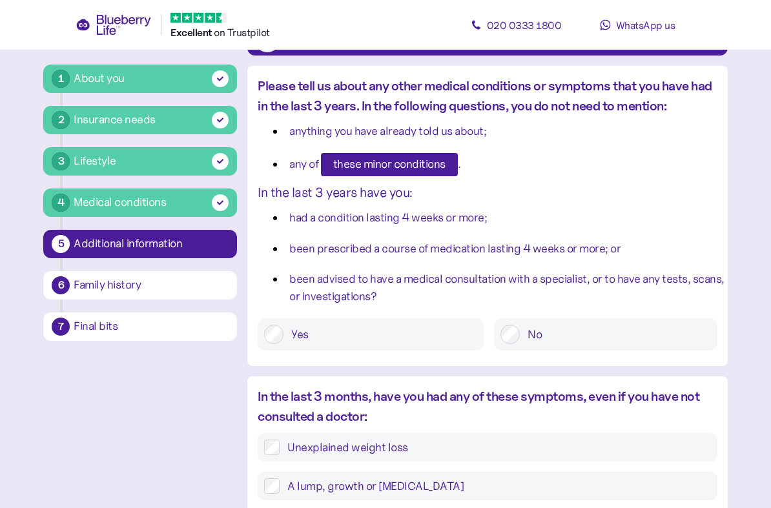
scroll to position [101, 0]
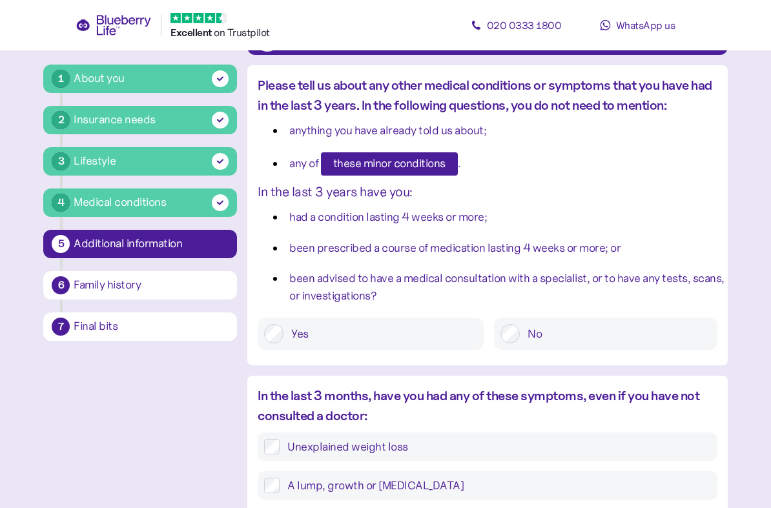
click at [651, 342] on label "No" at bounding box center [615, 333] width 191 height 19
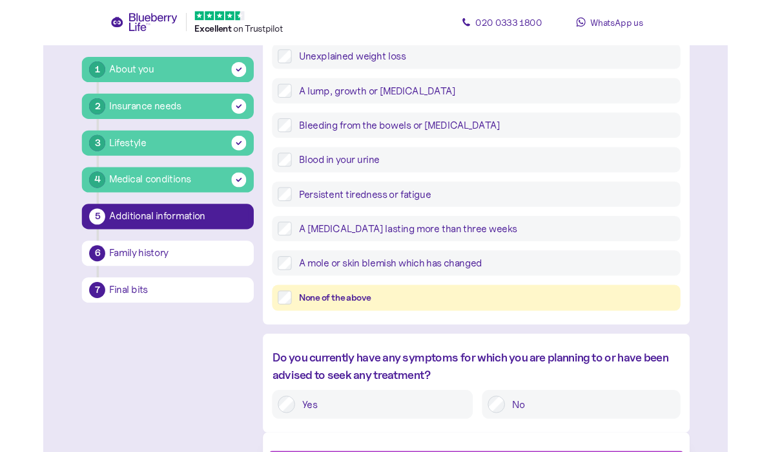
scroll to position [486, 0]
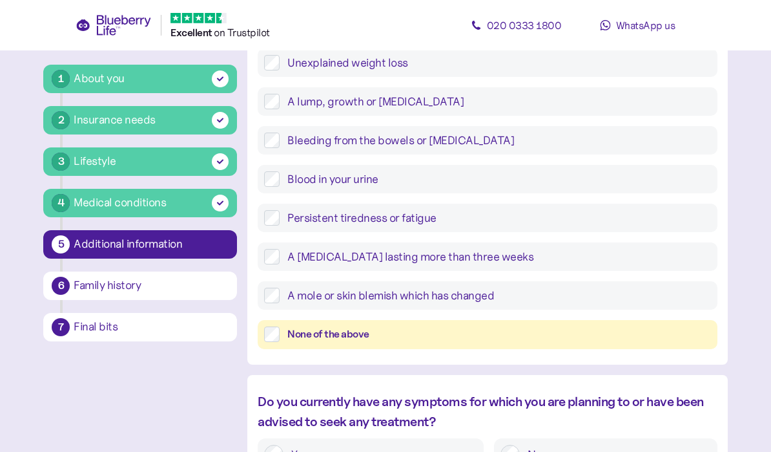
click at [665, 341] on div "None of the above" at bounding box center [499, 334] width 423 height 16
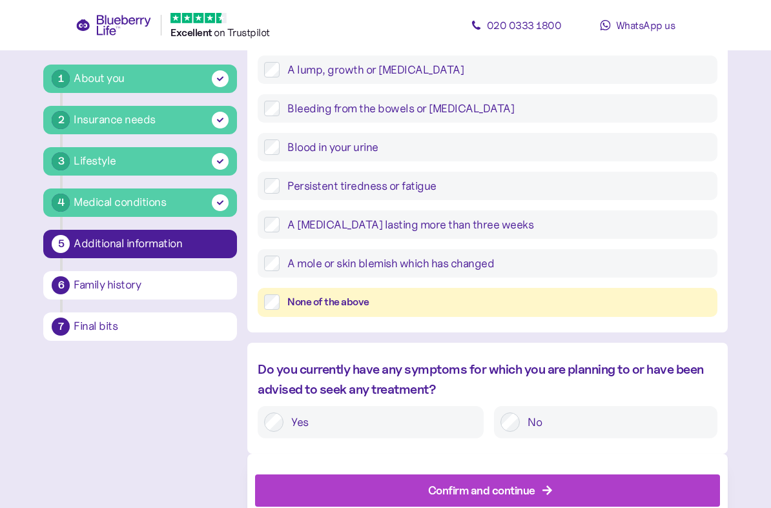
scroll to position [554, 0]
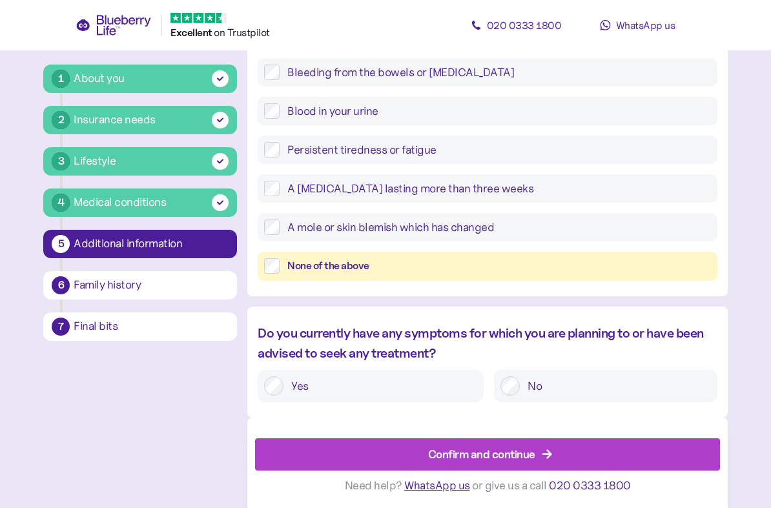
click at [673, 388] on label "No" at bounding box center [615, 386] width 191 height 19
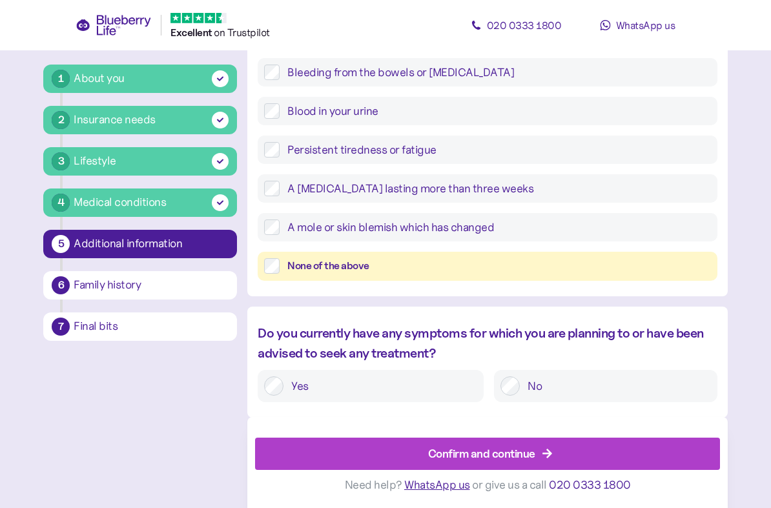
click at [638, 451] on div "Confirm and continue" at bounding box center [490, 454] width 435 height 31
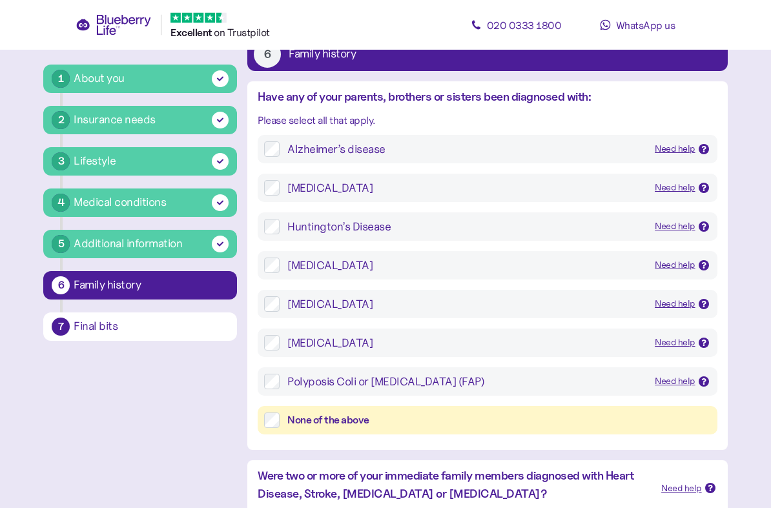
scroll to position [87, 0]
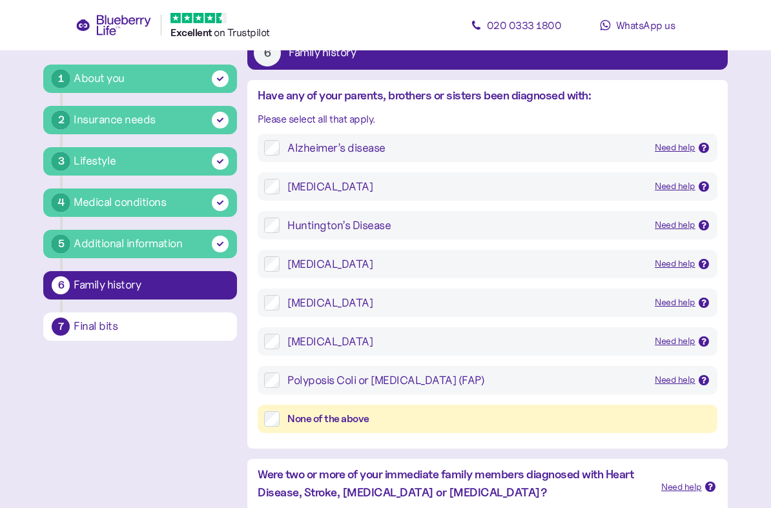
click at [267, 435] on div "Alzheimer’s disease Need help A progressive condition affecting the brain. Card…" at bounding box center [487, 290] width 480 height 313
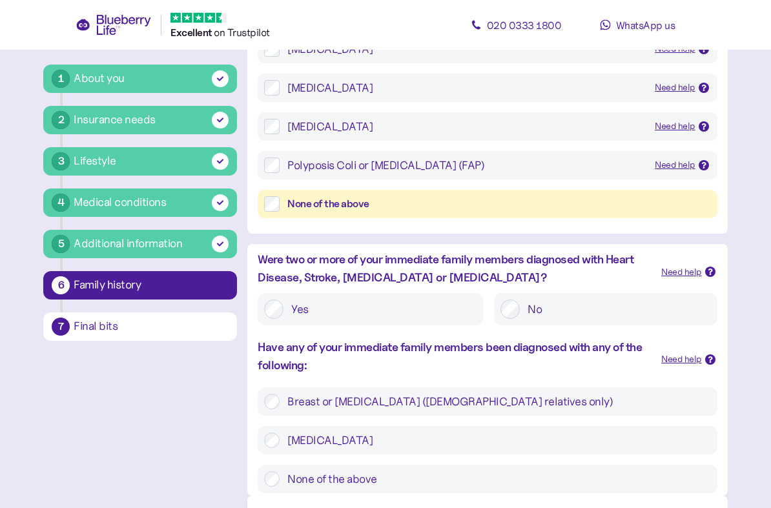
scroll to position [309, 0]
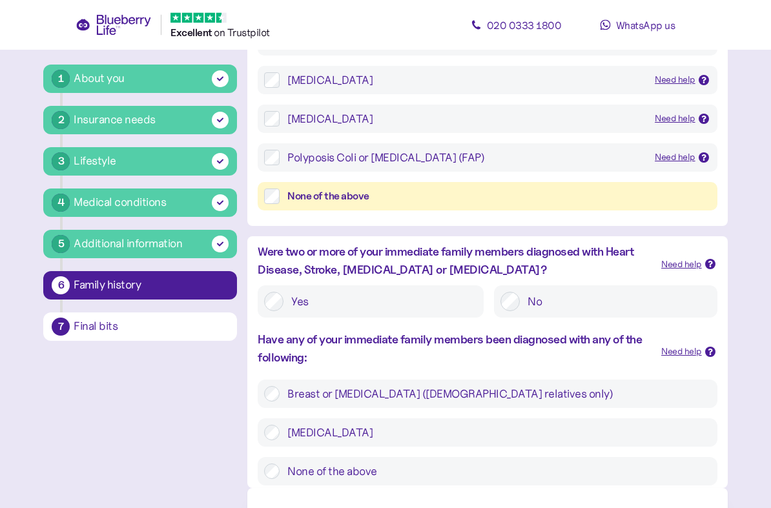
click at [546, 303] on label "No" at bounding box center [615, 302] width 191 height 19
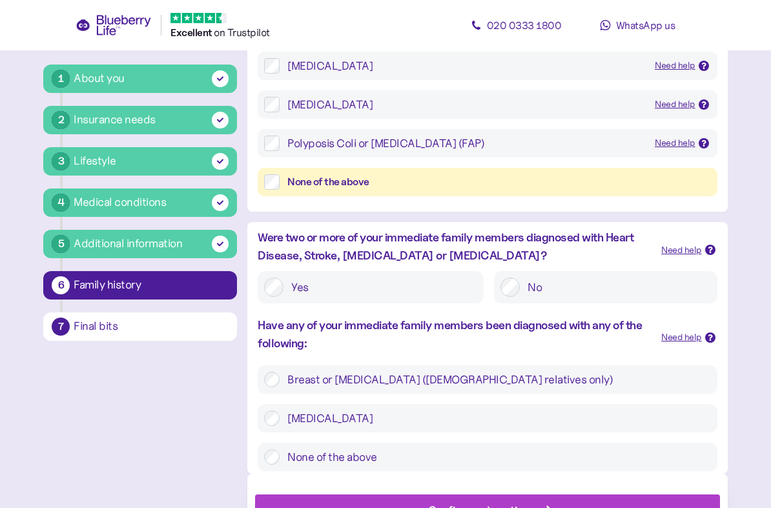
scroll to position [377, 0]
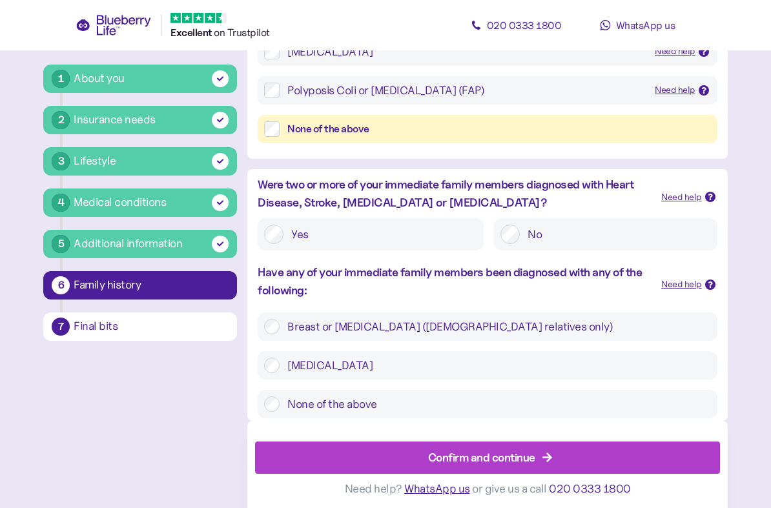
click at [616, 451] on div "Confirm and continue" at bounding box center [490, 458] width 435 height 31
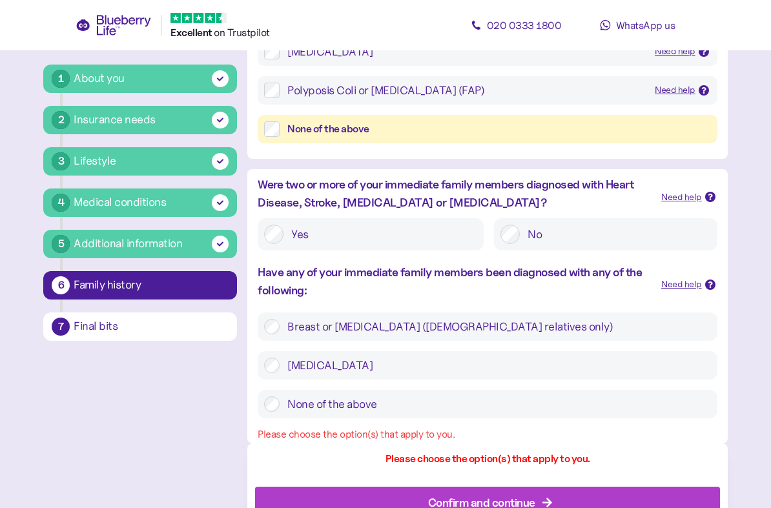
click at [634, 405] on label "None of the above" at bounding box center [495, 405] width 431 height 16
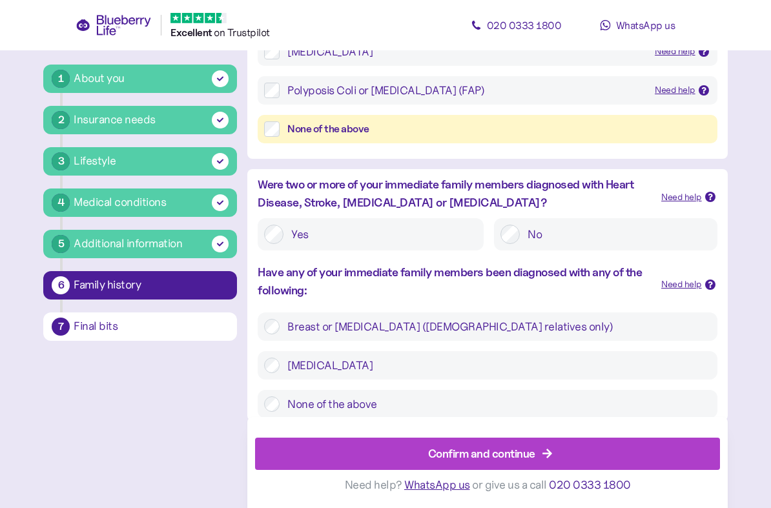
click at [626, 451] on div "Confirm and continue" at bounding box center [490, 454] width 435 height 31
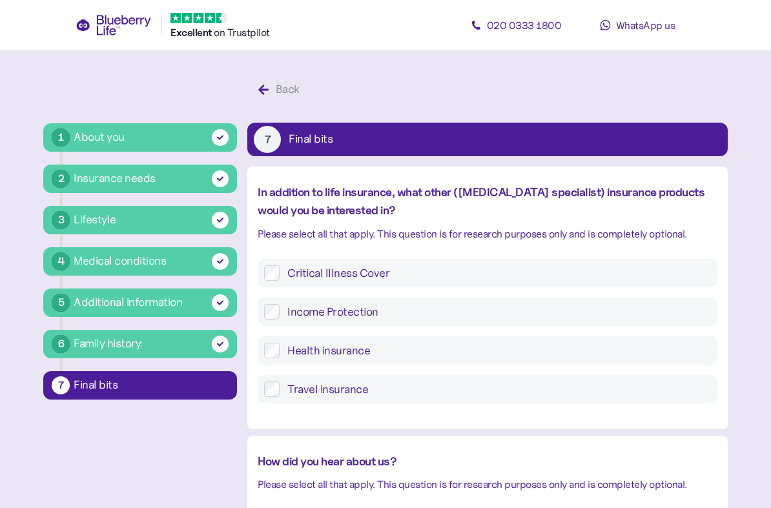
click at [668, 278] on label "Critical Illness Cover" at bounding box center [495, 274] width 431 height 16
click at [660, 327] on div "Critical Illness Cover Income Protection Health insurance Travel insurance" at bounding box center [487, 331] width 459 height 145
click at [280, 343] on label "Health insurance" at bounding box center [495, 351] width 431 height 16
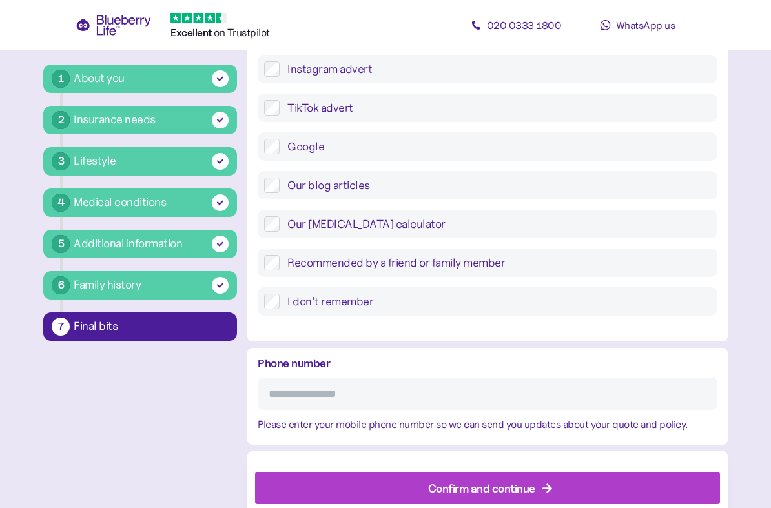
scroll to position [525, 0]
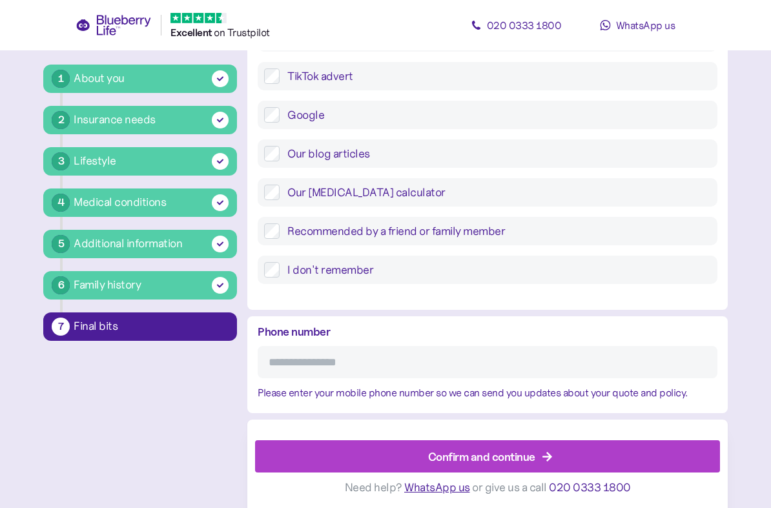
click at [375, 359] on input "Phone number" at bounding box center [487, 362] width 459 height 32
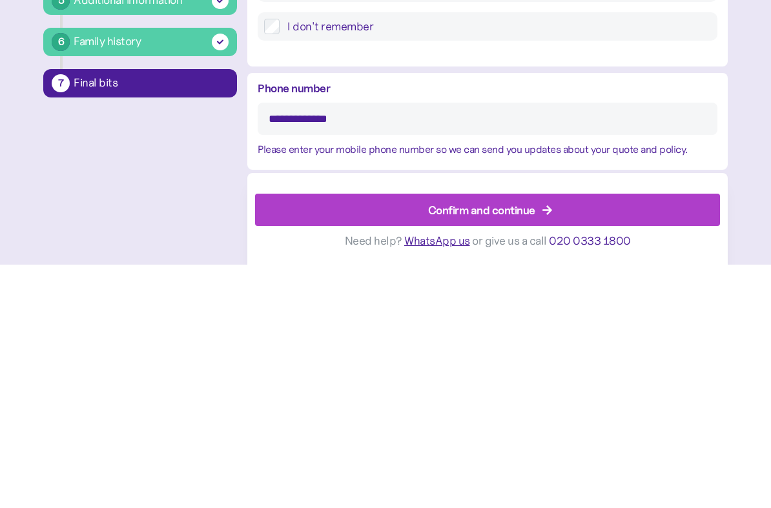
type input "**********"
click at [502, 445] on div "Confirm and continue" at bounding box center [481, 453] width 107 height 17
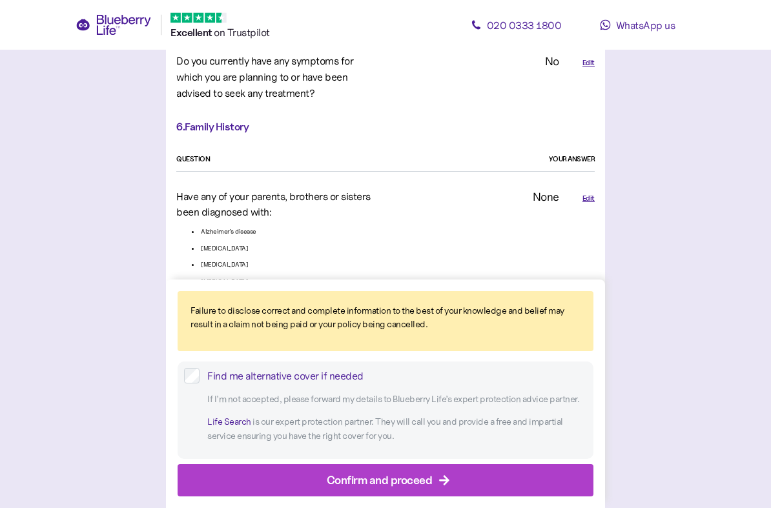
scroll to position [3397, 0]
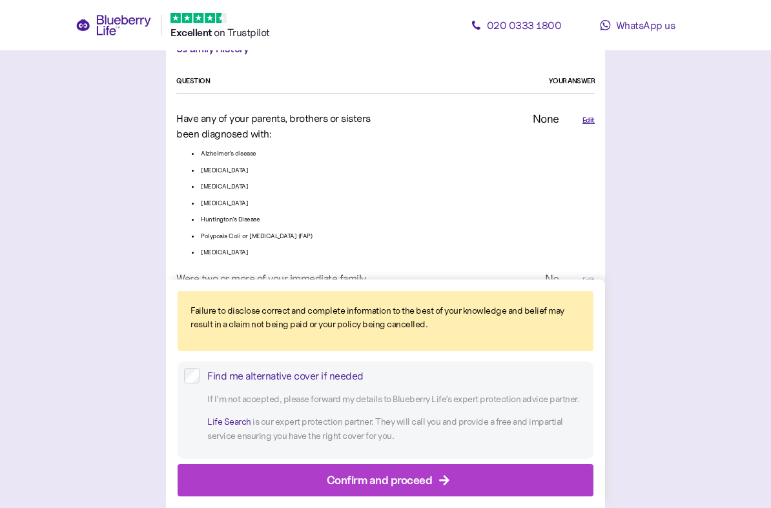
click at [388, 451] on div "Confirm and proceed" at bounding box center [380, 480] width 106 height 17
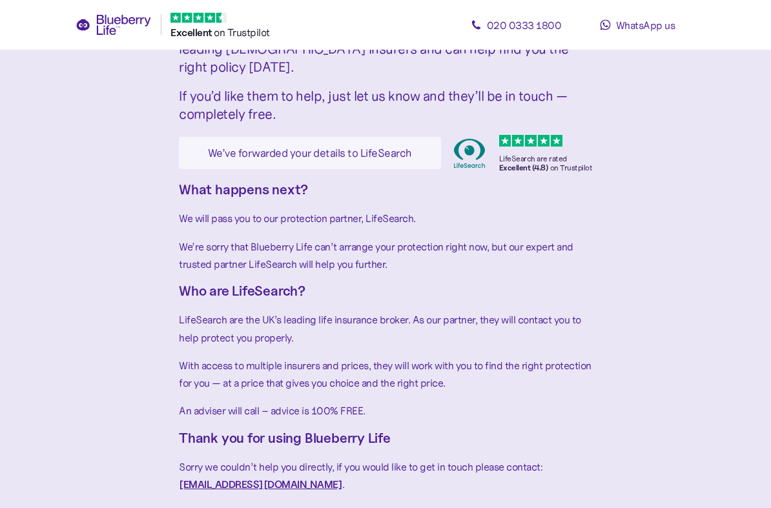
scroll to position [157, 0]
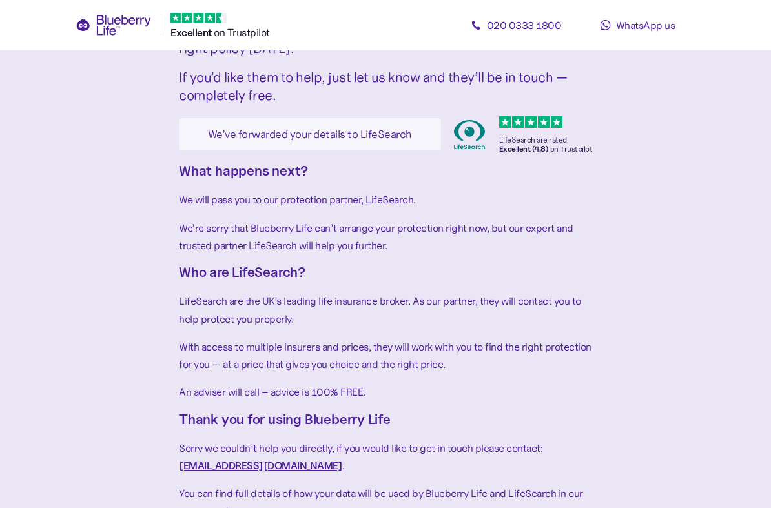
click at [262, 451] on span "enquiries@blueberrylife.com" at bounding box center [260, 466] width 163 height 12
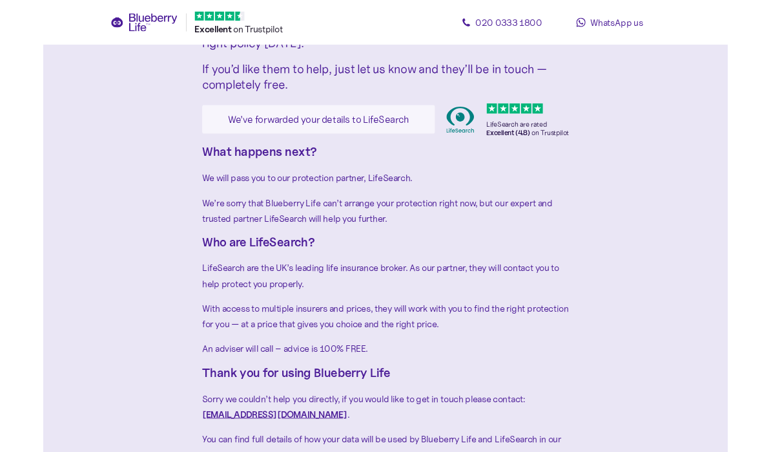
scroll to position [0, 0]
